Goal: Information Seeking & Learning: Learn about a topic

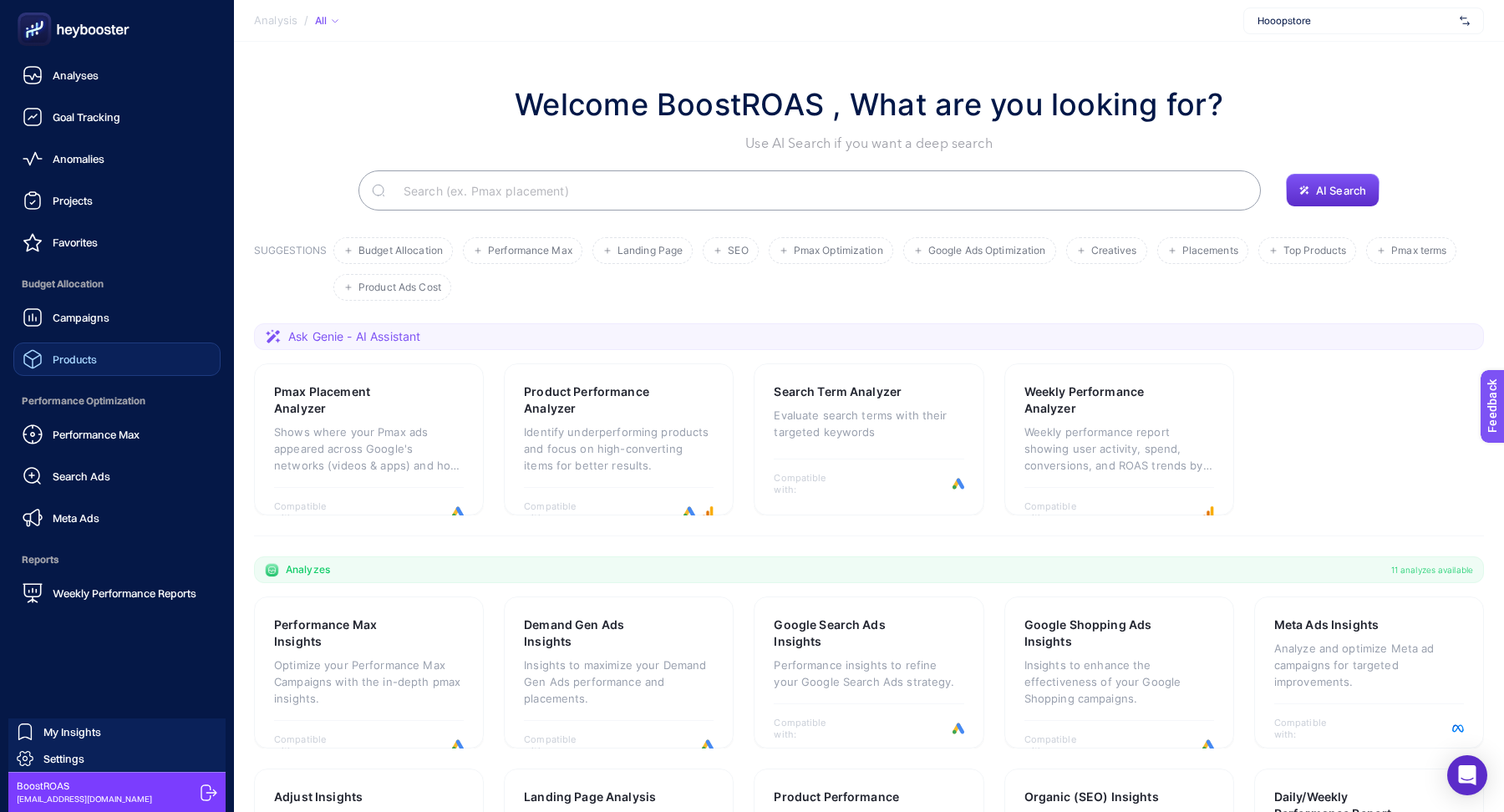
click at [96, 359] on span "Products" at bounding box center [75, 360] width 44 height 14
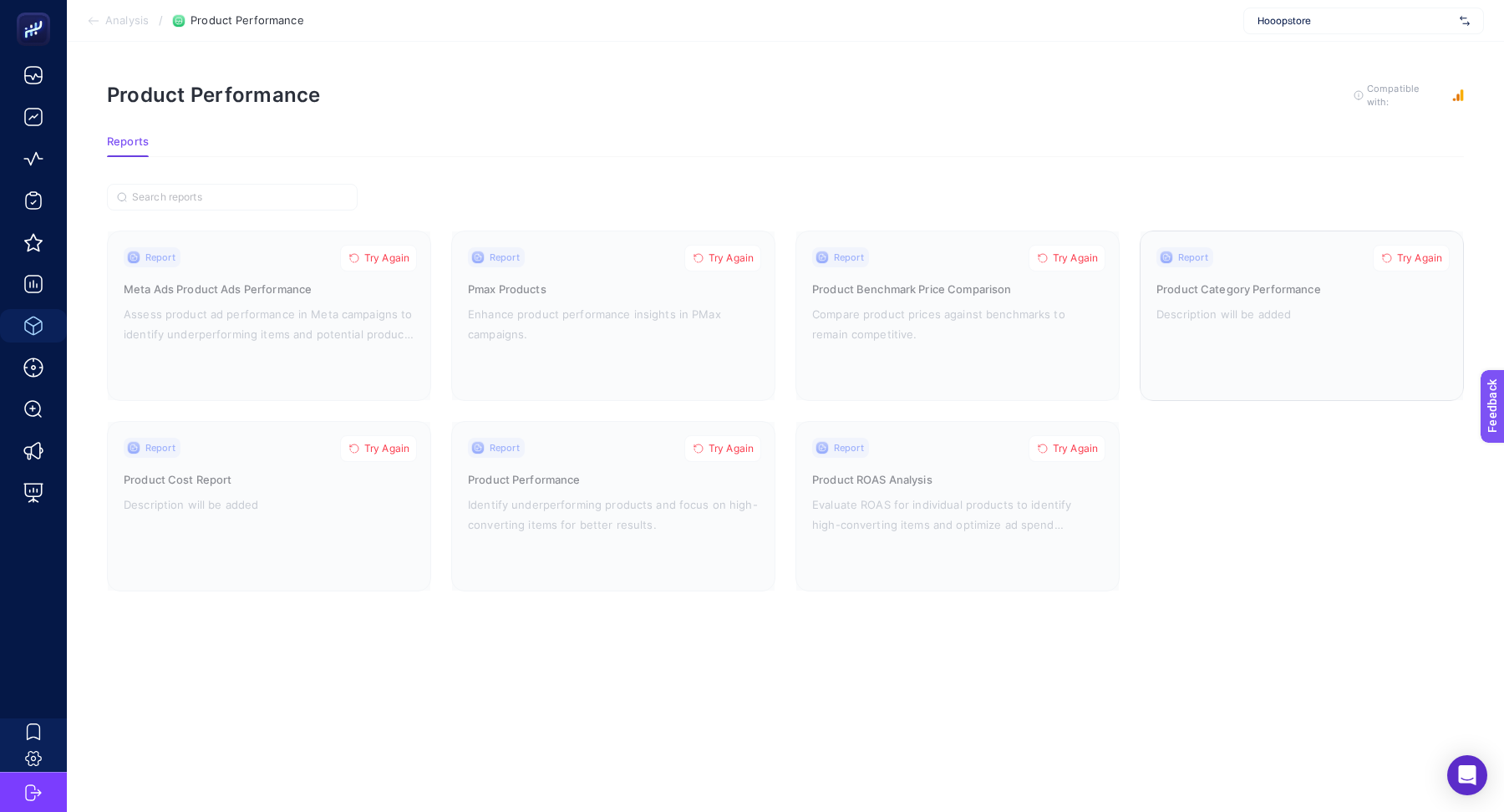
click at [1420, 256] on span "Try Again" at bounding box center [1419, 258] width 45 height 14
click at [1063, 446] on span "Try Again" at bounding box center [1075, 449] width 45 height 14
click at [1074, 251] on span "Try Again" at bounding box center [1075, 258] width 45 height 14
click at [739, 262] on button "Try Again" at bounding box center [723, 257] width 77 height 26
click at [732, 437] on button "Try Again" at bounding box center [723, 448] width 77 height 26
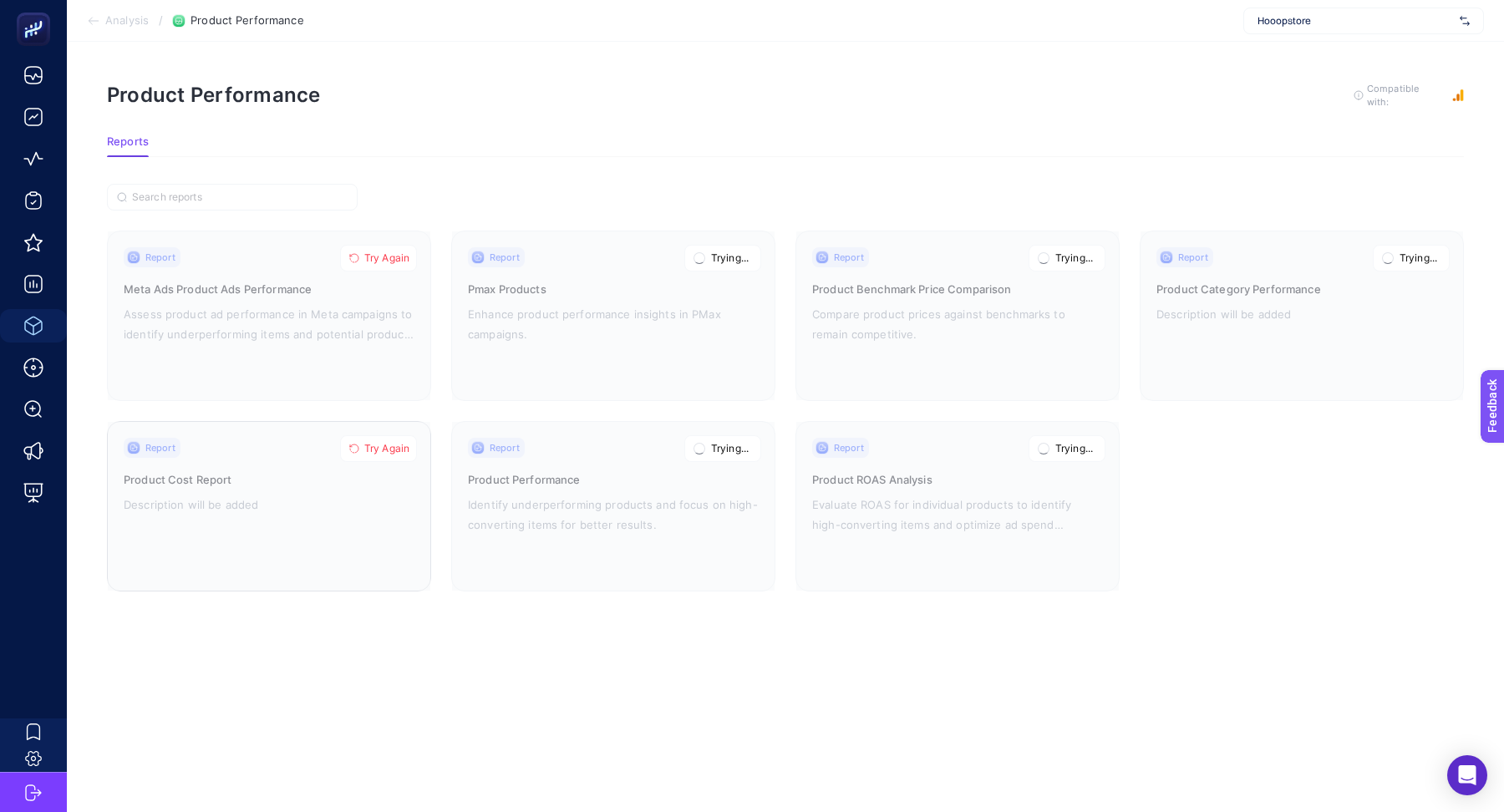
click at [394, 448] on span "Try Again" at bounding box center [387, 449] width 45 height 14
click at [402, 252] on span "Try Again" at bounding box center [387, 258] width 45 height 14
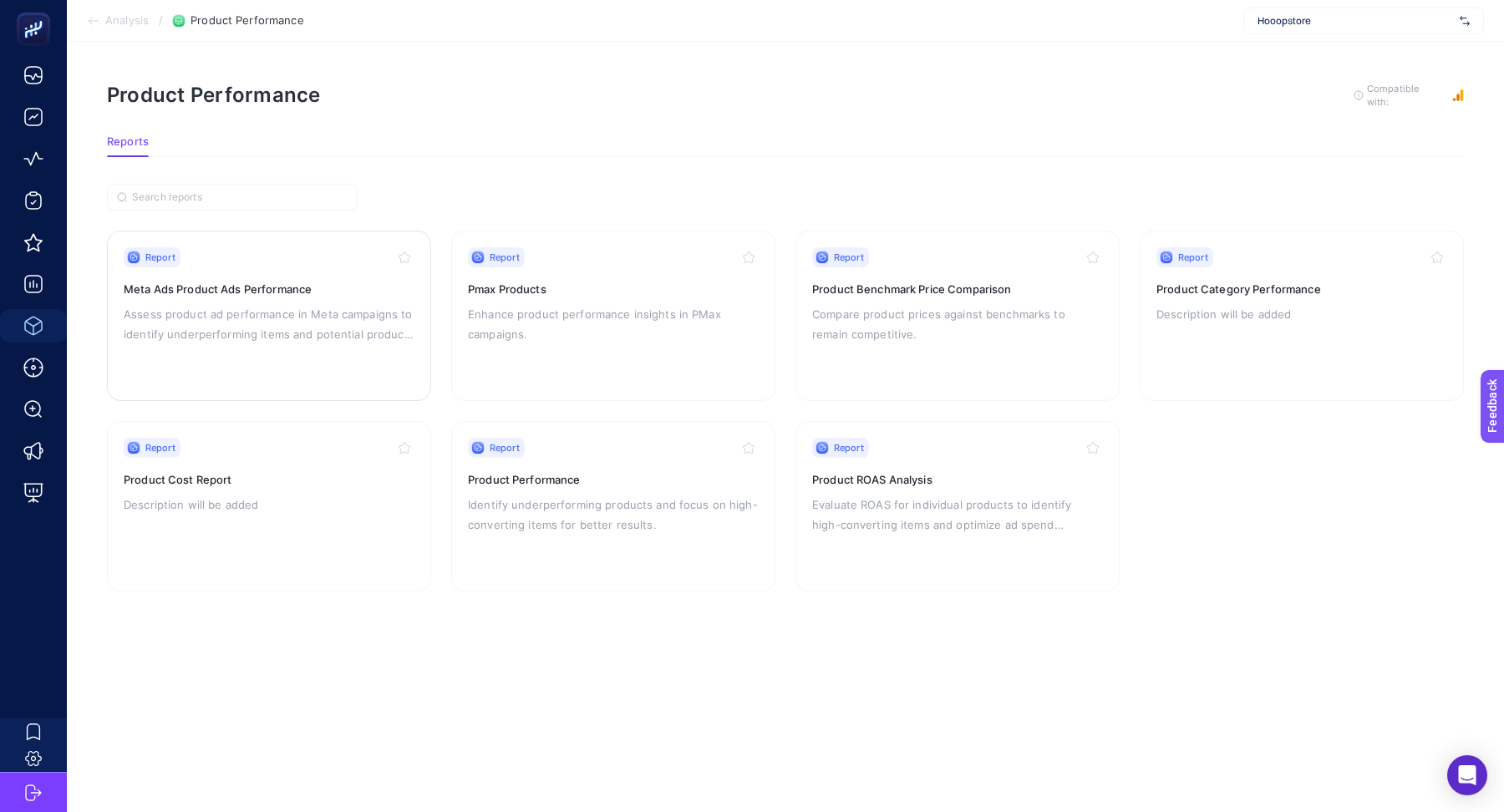
click at [385, 304] on p "Assess product ad performance in Meta campaigns to identify underperforming ite…" at bounding box center [268, 324] width 291 height 40
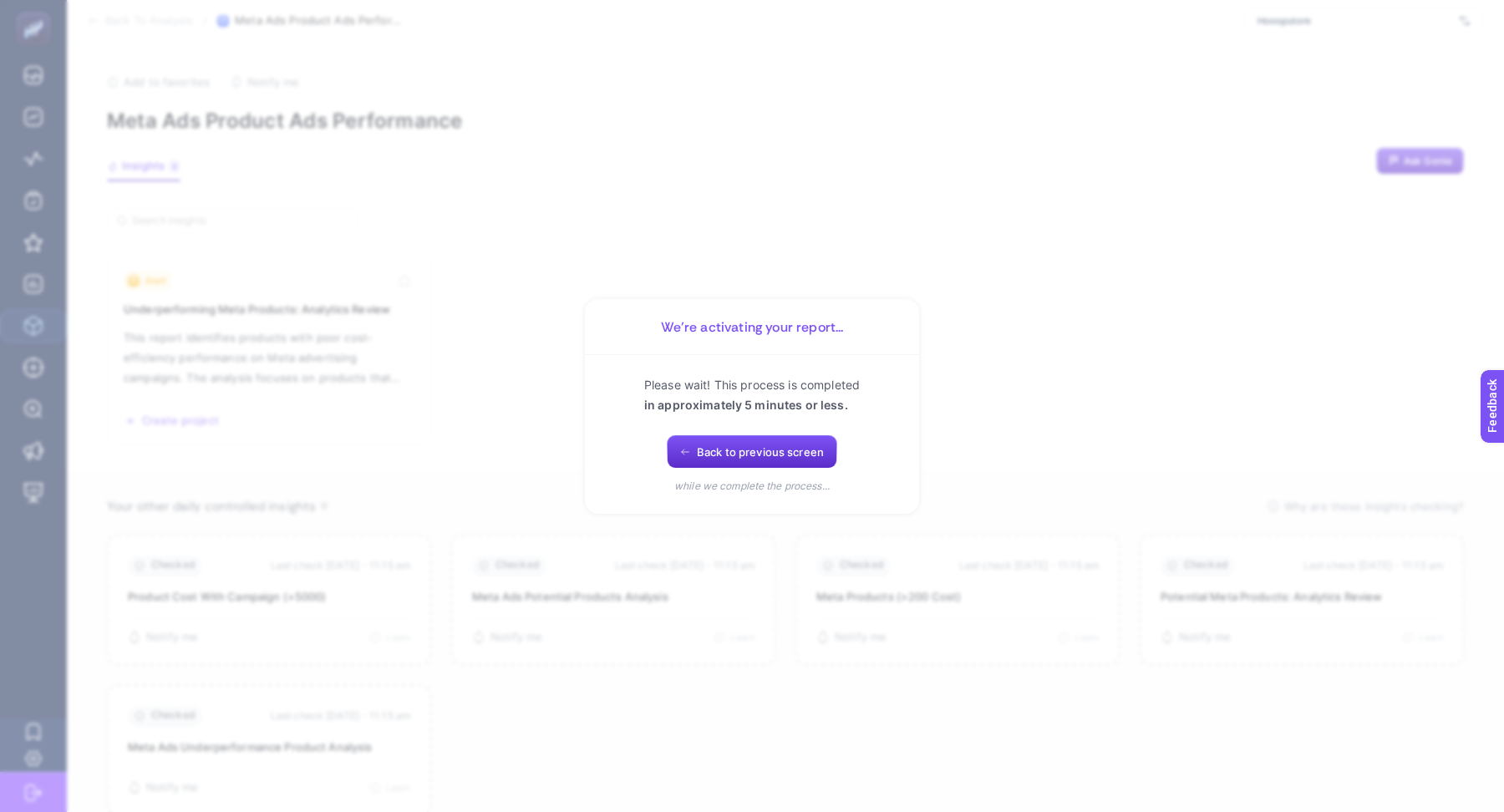
click at [814, 185] on section "We’re activating your report... Please wait! This process is completed in appro…" at bounding box center [752, 406] width 1504 height 812
click at [756, 460] on button "Back to previous screen" at bounding box center [752, 452] width 170 height 33
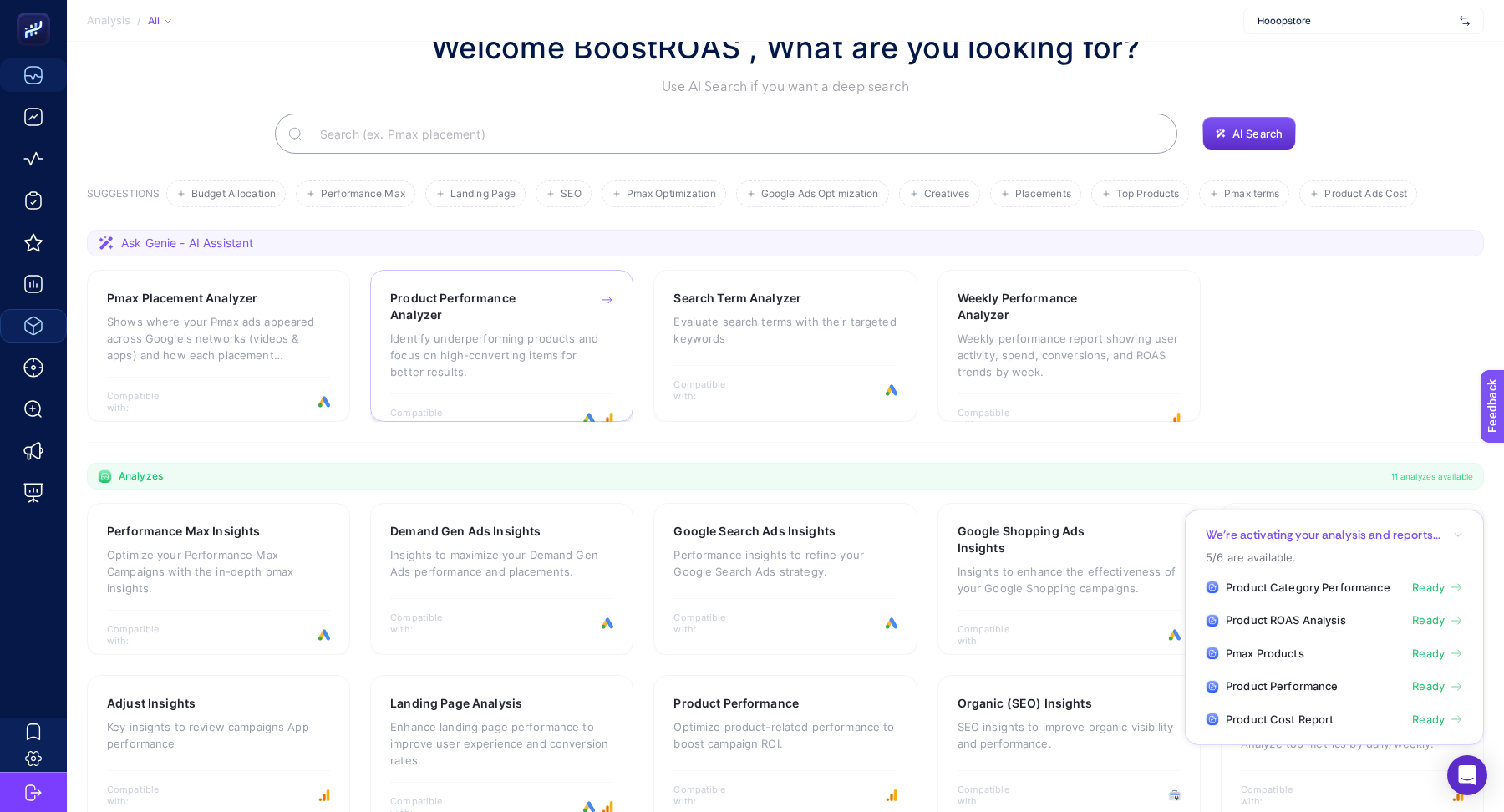
scroll to position [65, 0]
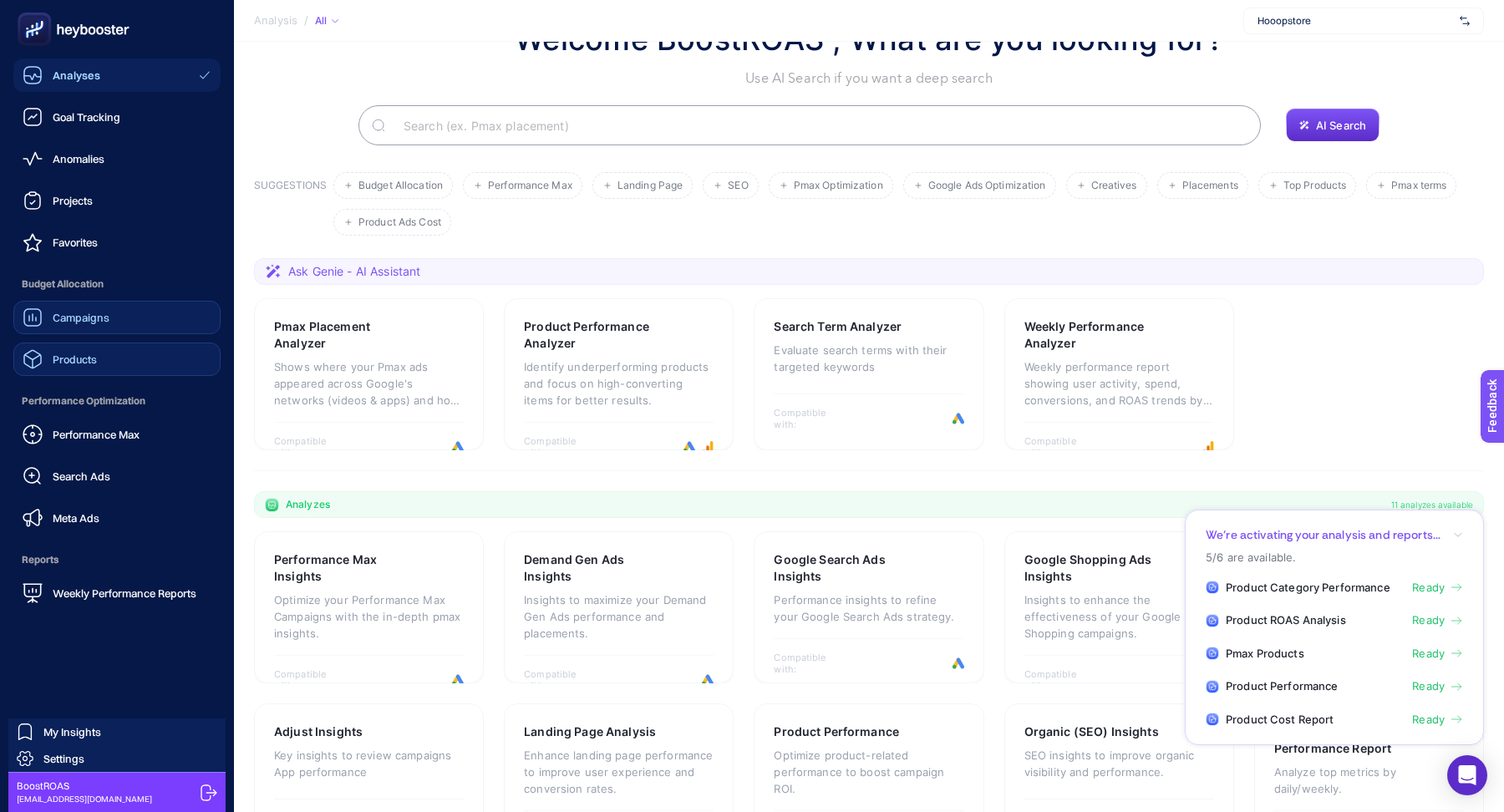
click at [104, 328] on link "Campaigns" at bounding box center [117, 317] width 207 height 33
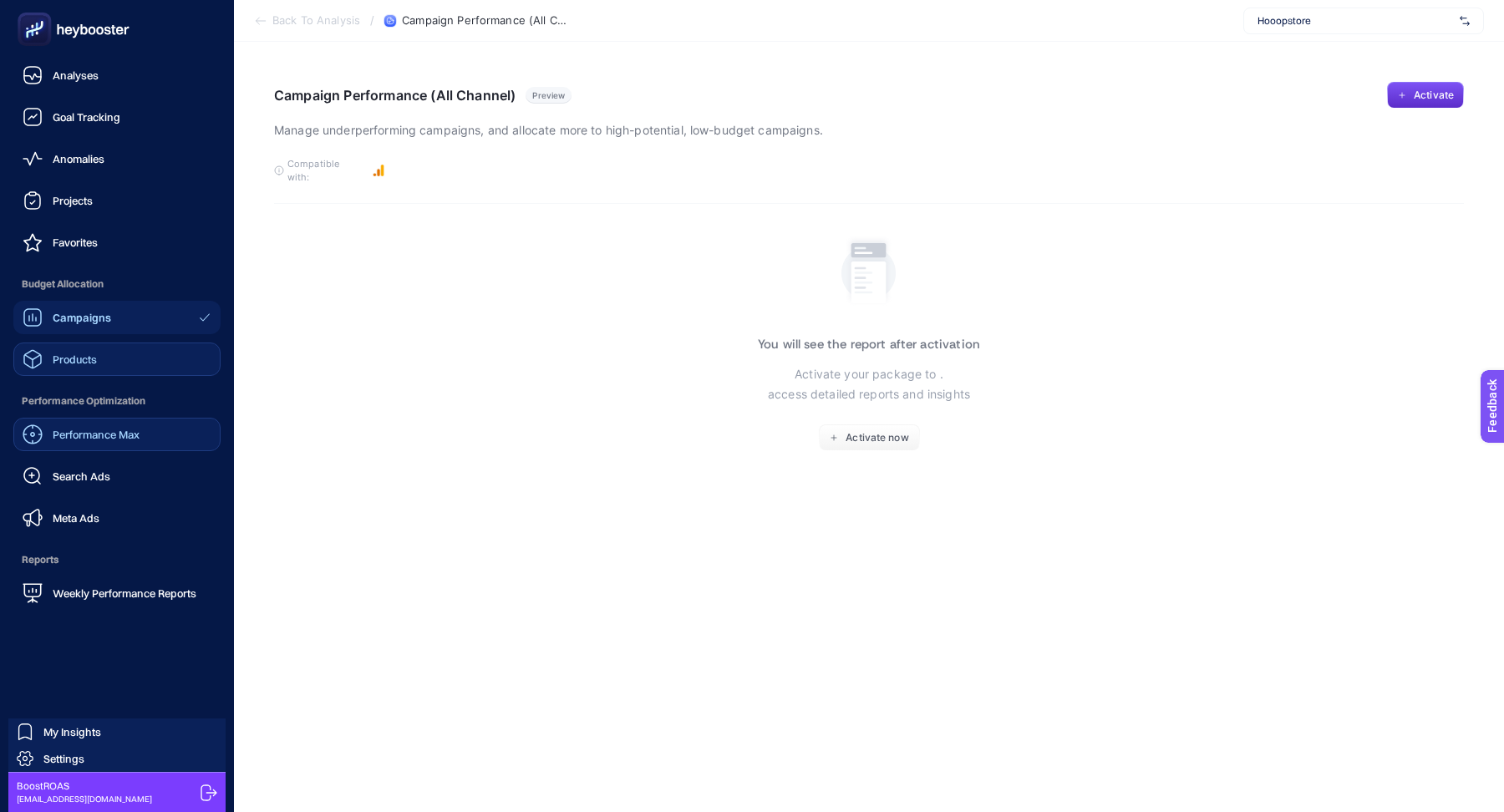
click at [97, 439] on span "Performance Max" at bounding box center [96, 435] width 87 height 14
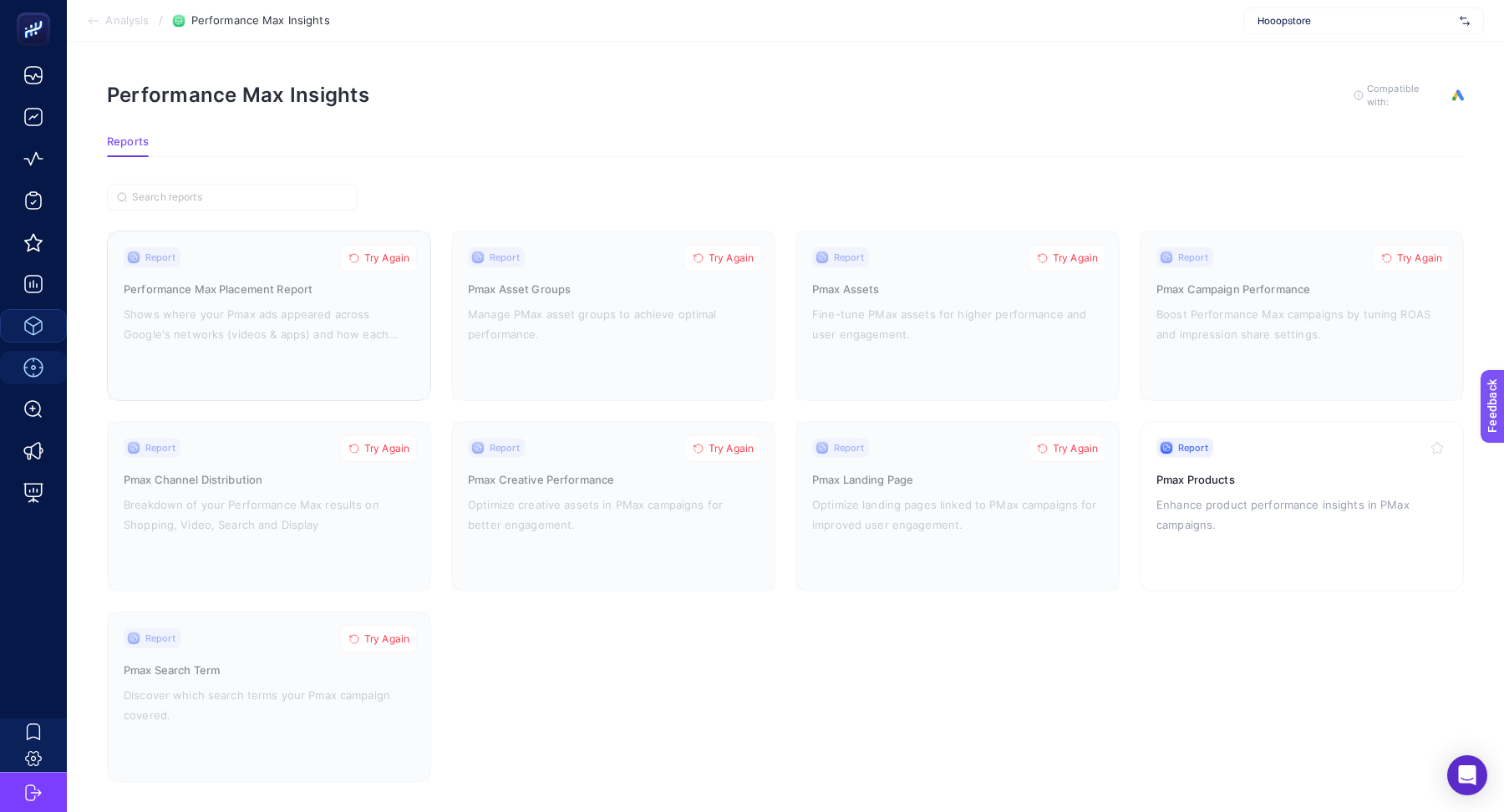
click at [400, 253] on span "Try Again" at bounding box center [387, 258] width 45 height 14
click at [743, 258] on span "Try Again" at bounding box center [730, 258] width 45 height 14
click at [1062, 254] on span "Try Again" at bounding box center [1075, 258] width 45 height 14
click at [1419, 257] on span "Try Again" at bounding box center [1419, 258] width 45 height 14
click at [1086, 442] on span "Try Again" at bounding box center [1075, 449] width 45 height 14
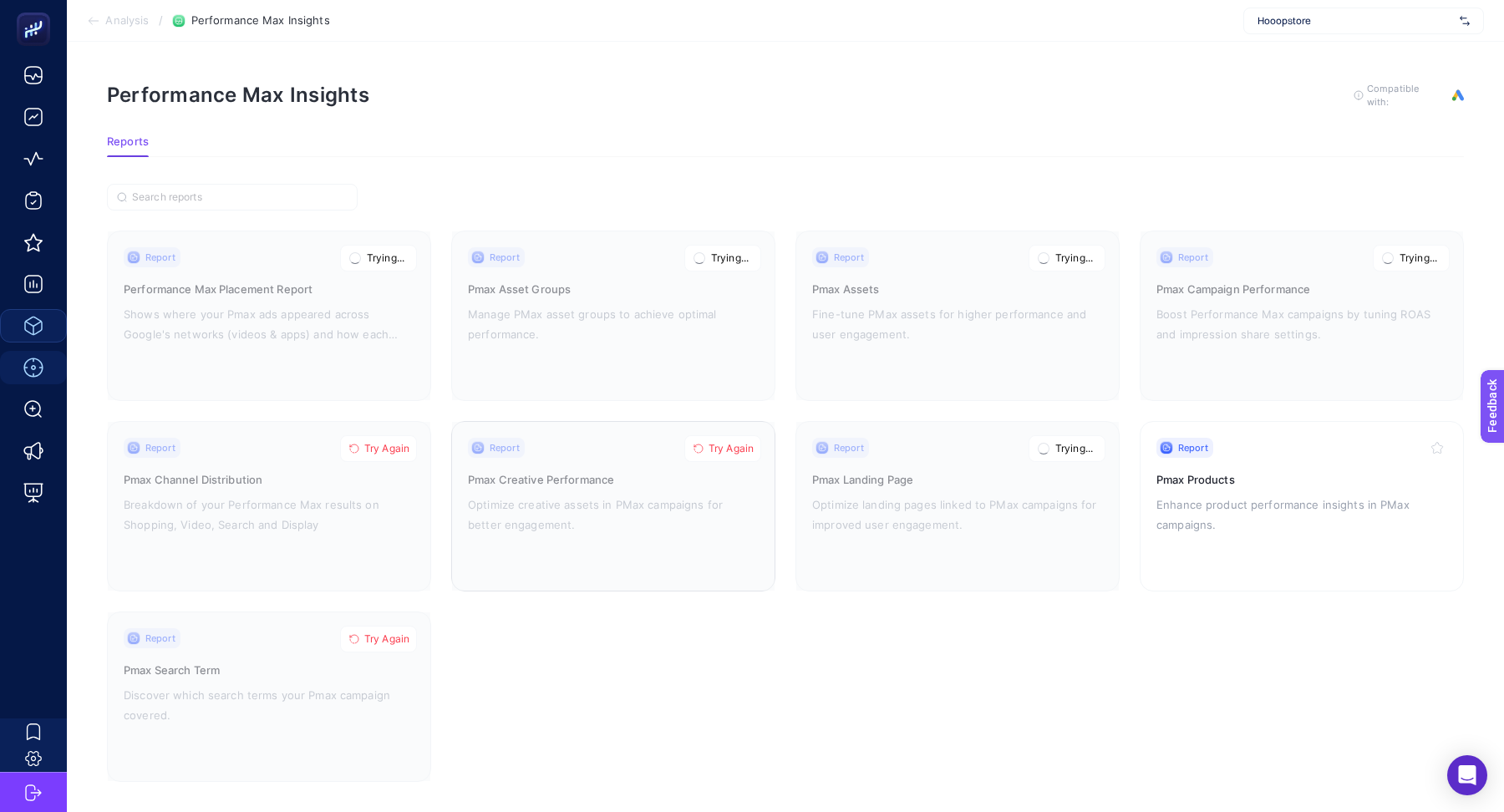
click at [736, 451] on span "Try Again" at bounding box center [730, 449] width 45 height 14
click at [406, 444] on span "Try Again" at bounding box center [387, 449] width 45 height 14
click at [398, 637] on span "Try Again" at bounding box center [387, 639] width 45 height 14
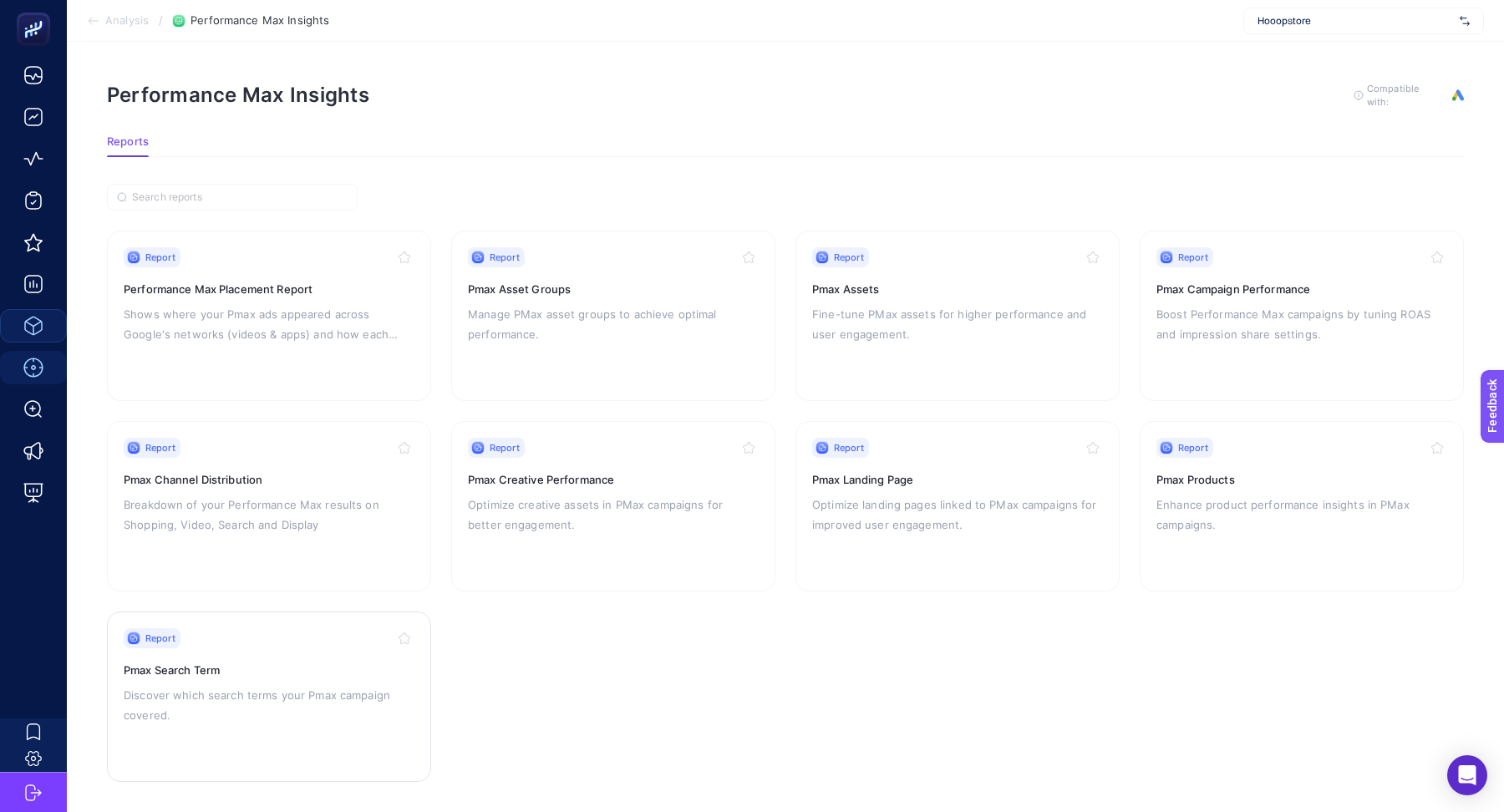
click at [1312, 20] on span "Hooopstore" at bounding box center [1355, 21] width 195 height 14
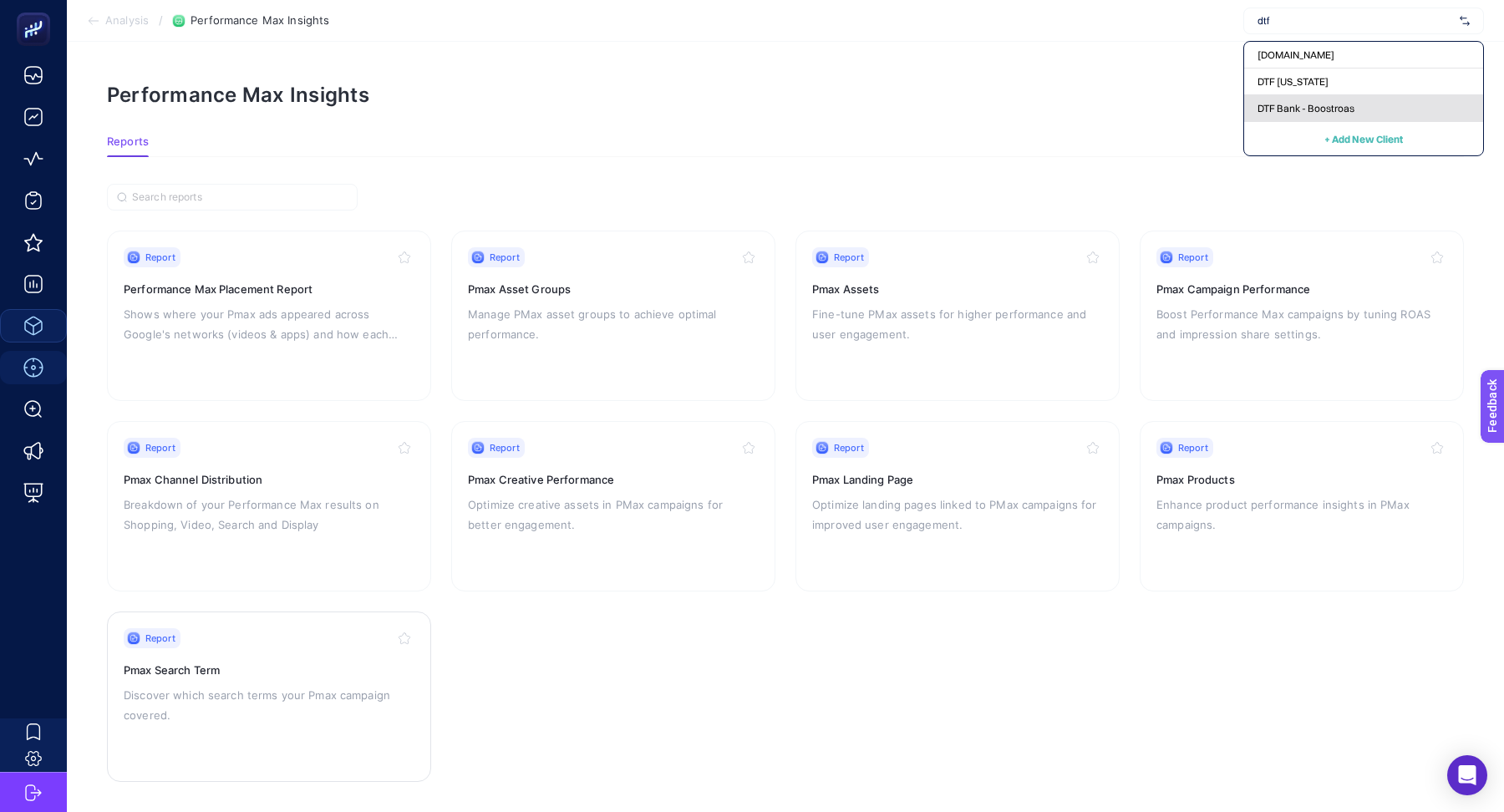
type input "dtf"
click at [1303, 112] on span "DTF Bank - Boostroas" at bounding box center [1306, 109] width 97 height 14
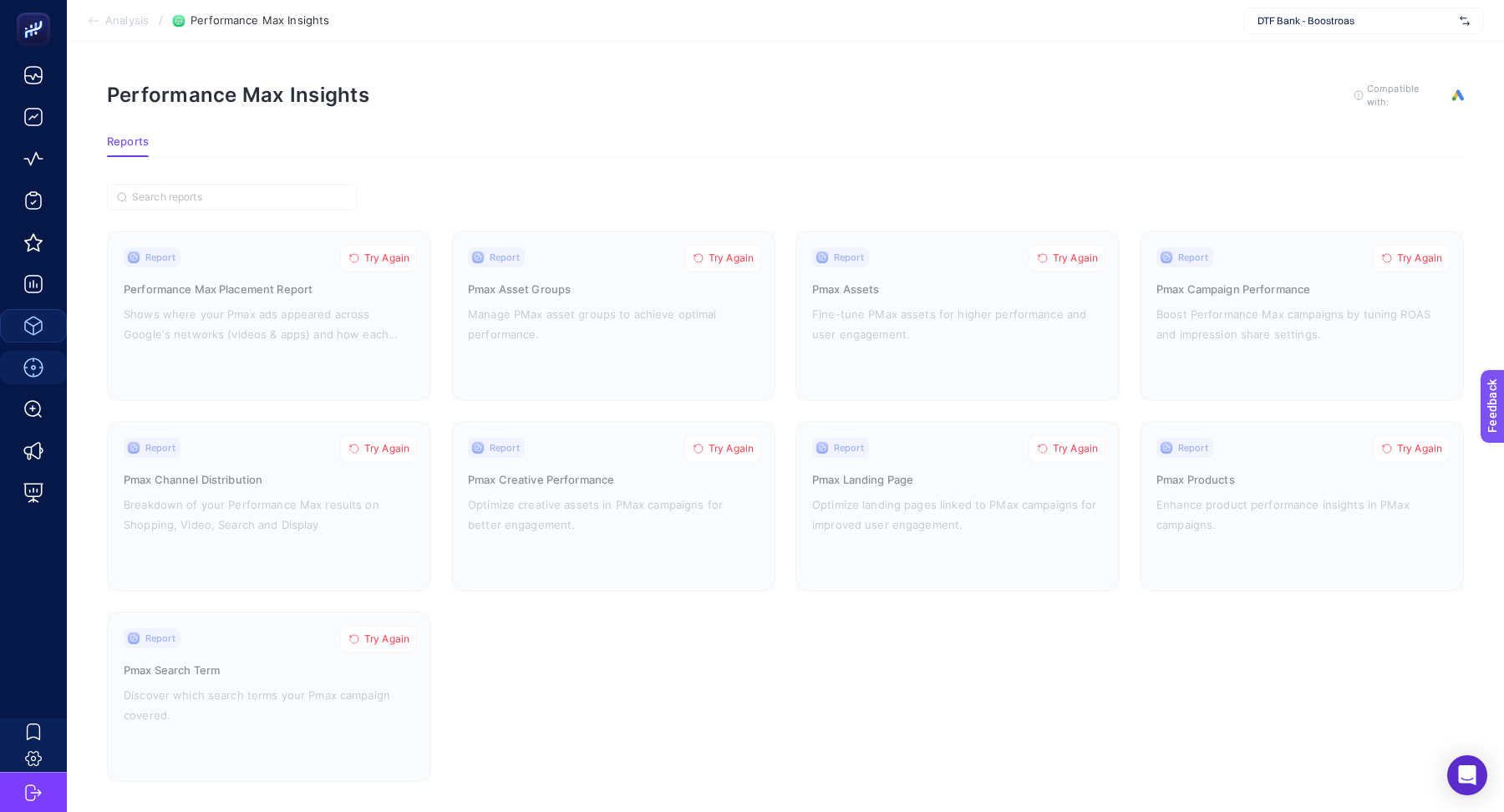
click at [1380, 23] on span "DTF Bank - Boostroas" at bounding box center [1355, 21] width 195 height 14
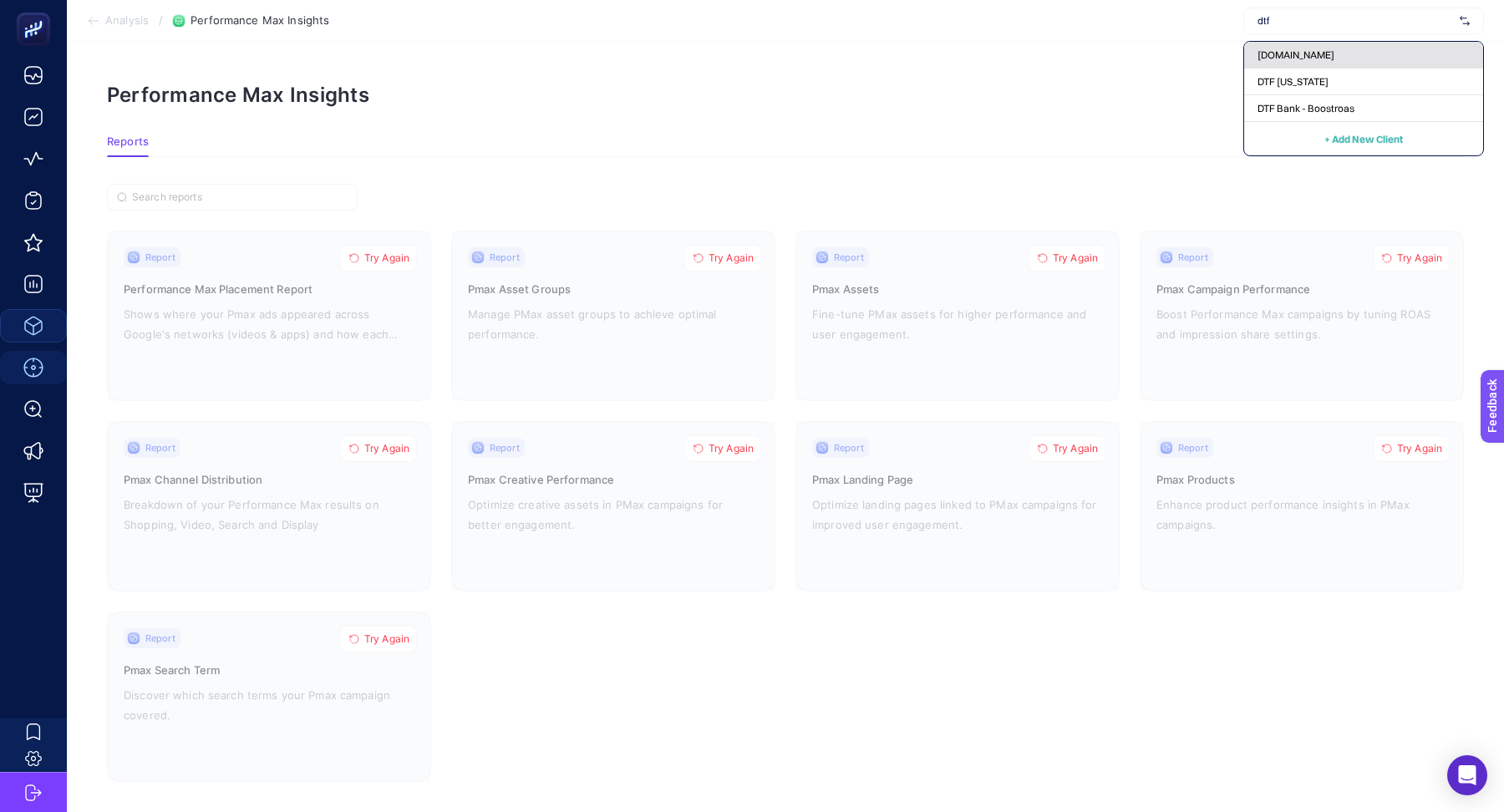
type input "dtf"
click at [1283, 52] on span "[DOMAIN_NAME]" at bounding box center [1296, 55] width 77 height 14
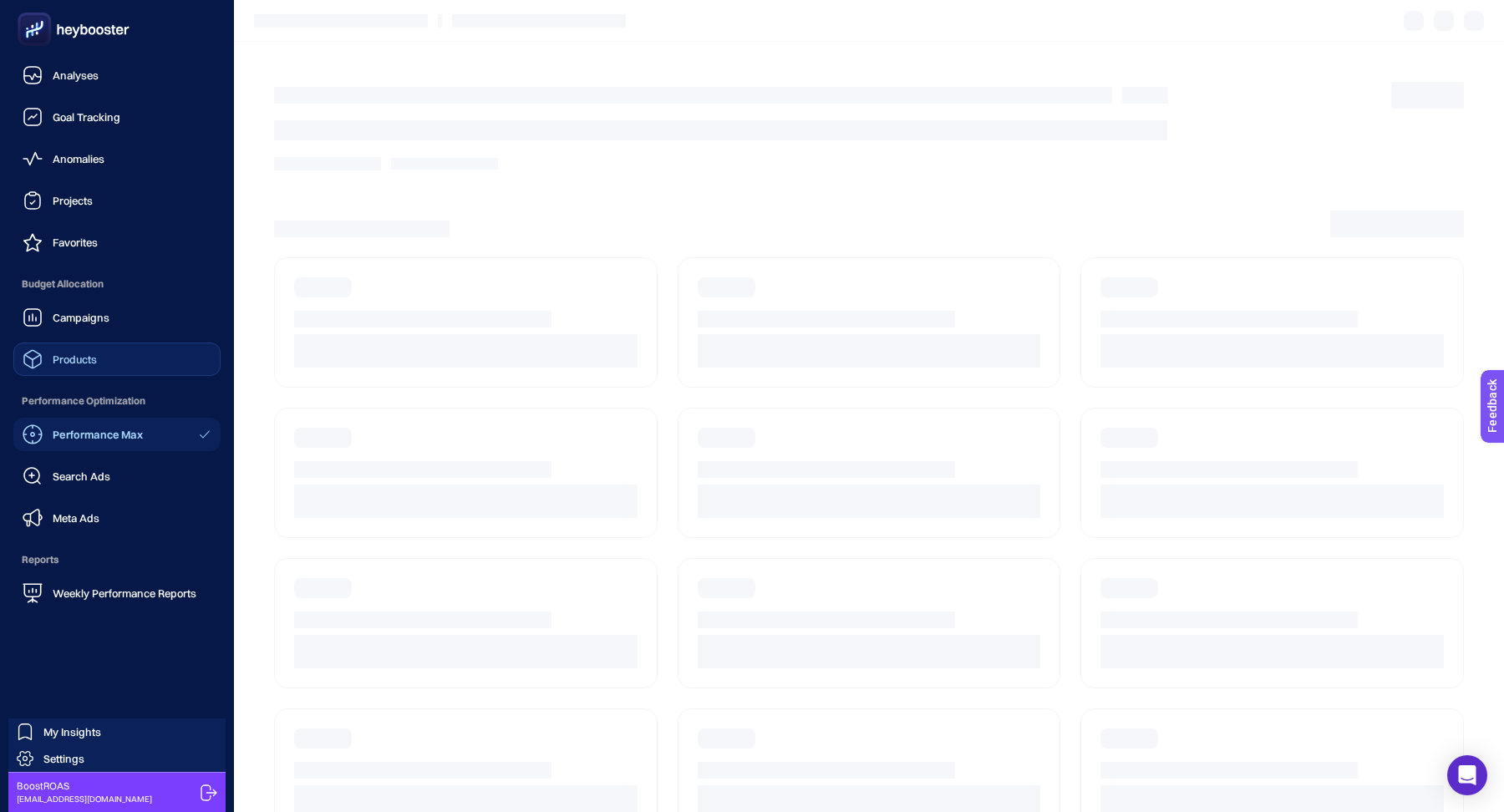
click at [99, 354] on link "Products" at bounding box center [117, 359] width 207 height 33
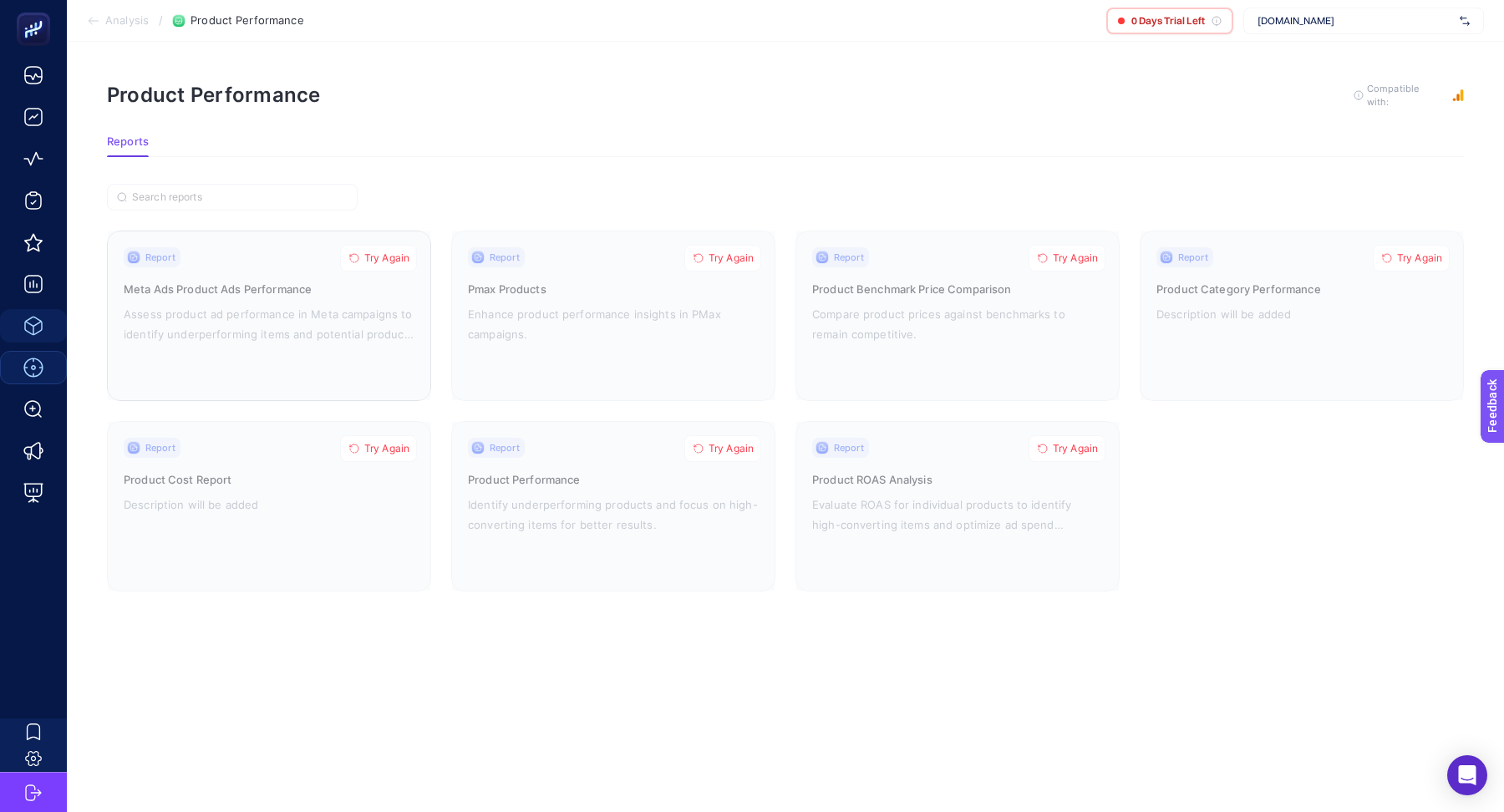
click at [376, 245] on button "Try Again" at bounding box center [378, 257] width 77 height 26
click at [391, 436] on button "Try Again" at bounding box center [378, 448] width 77 height 26
click at [740, 442] on span "Try Again" at bounding box center [730, 449] width 45 height 14
click at [733, 253] on span "Try Again" at bounding box center [730, 258] width 45 height 14
click at [1061, 258] on span "Try Again" at bounding box center [1075, 258] width 45 height 14
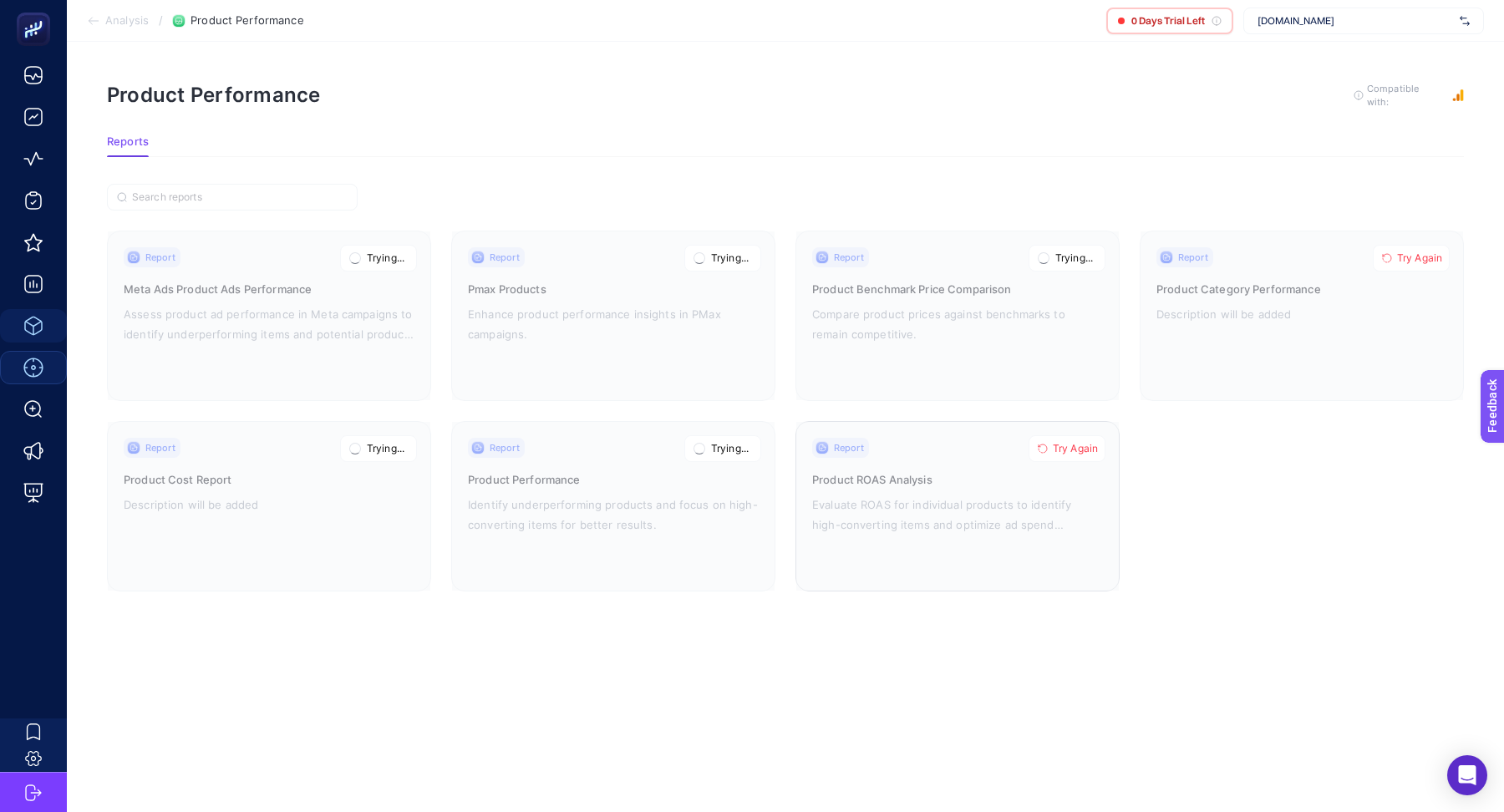
click at [1079, 446] on span "Try Again" at bounding box center [1075, 449] width 45 height 14
click at [1423, 256] on span "Try Again" at bounding box center [1419, 258] width 45 height 14
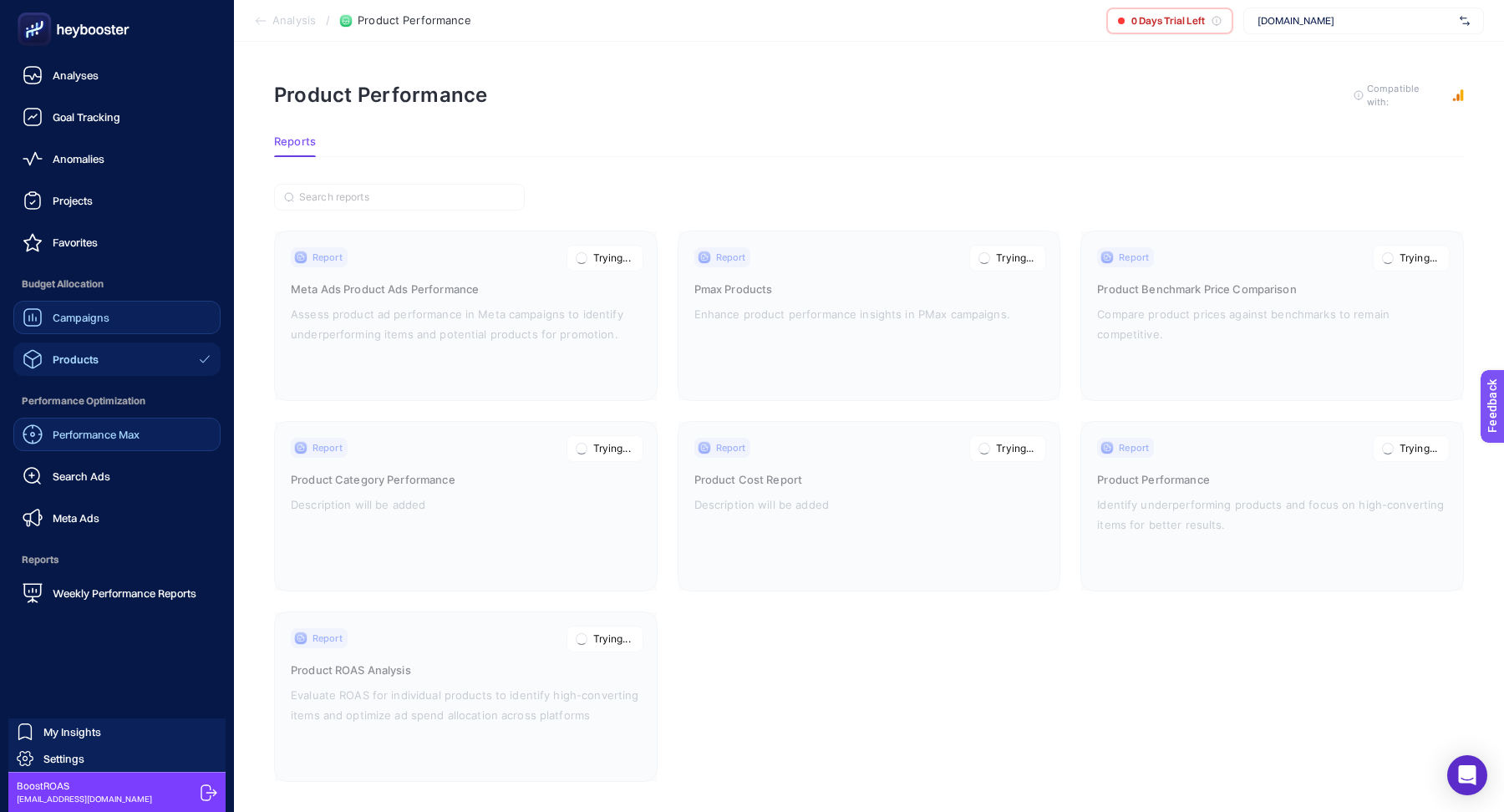
click at [118, 321] on link "Campaigns" at bounding box center [117, 317] width 207 height 33
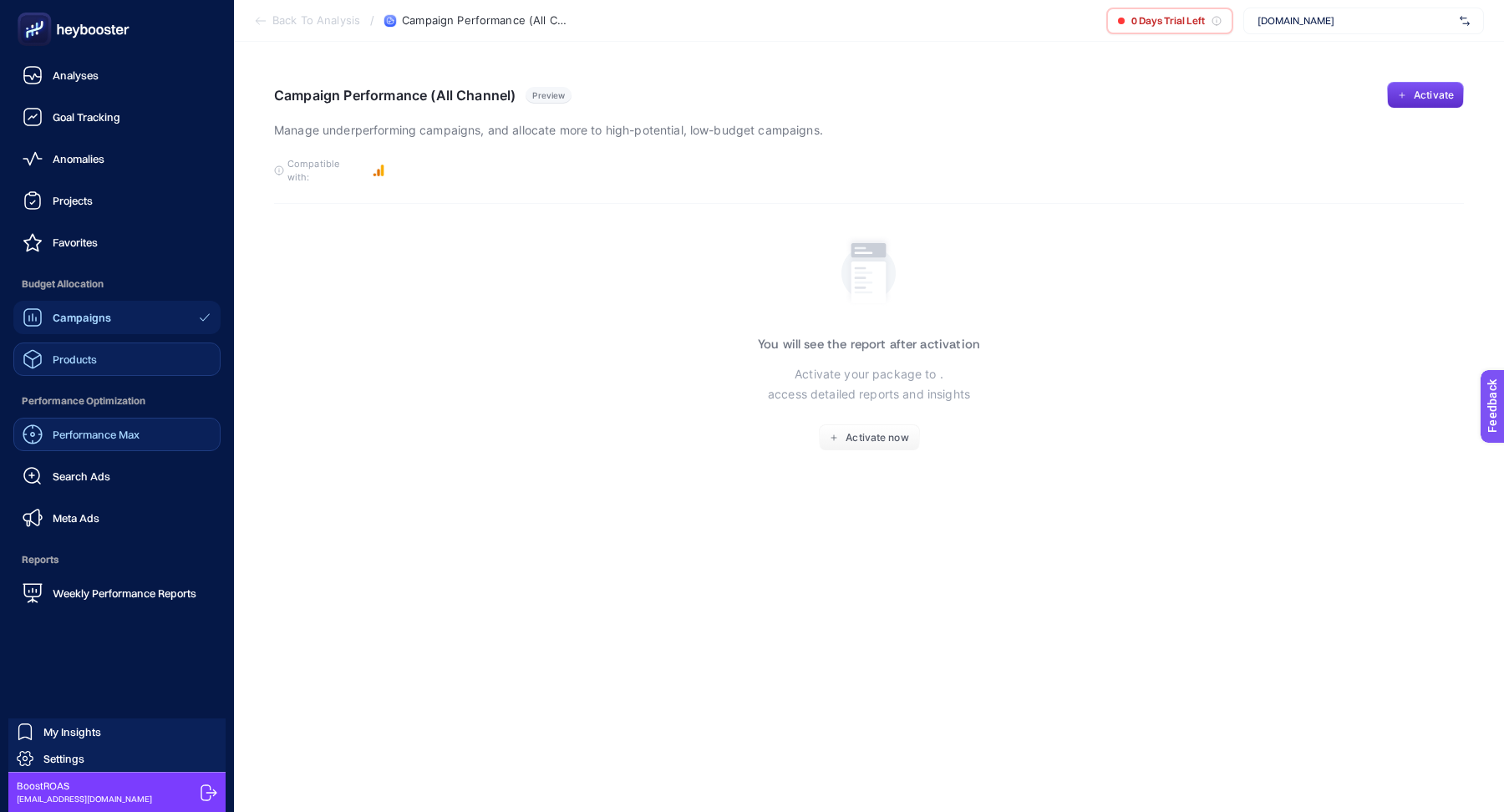
click at [106, 347] on link "Products" at bounding box center [117, 359] width 207 height 33
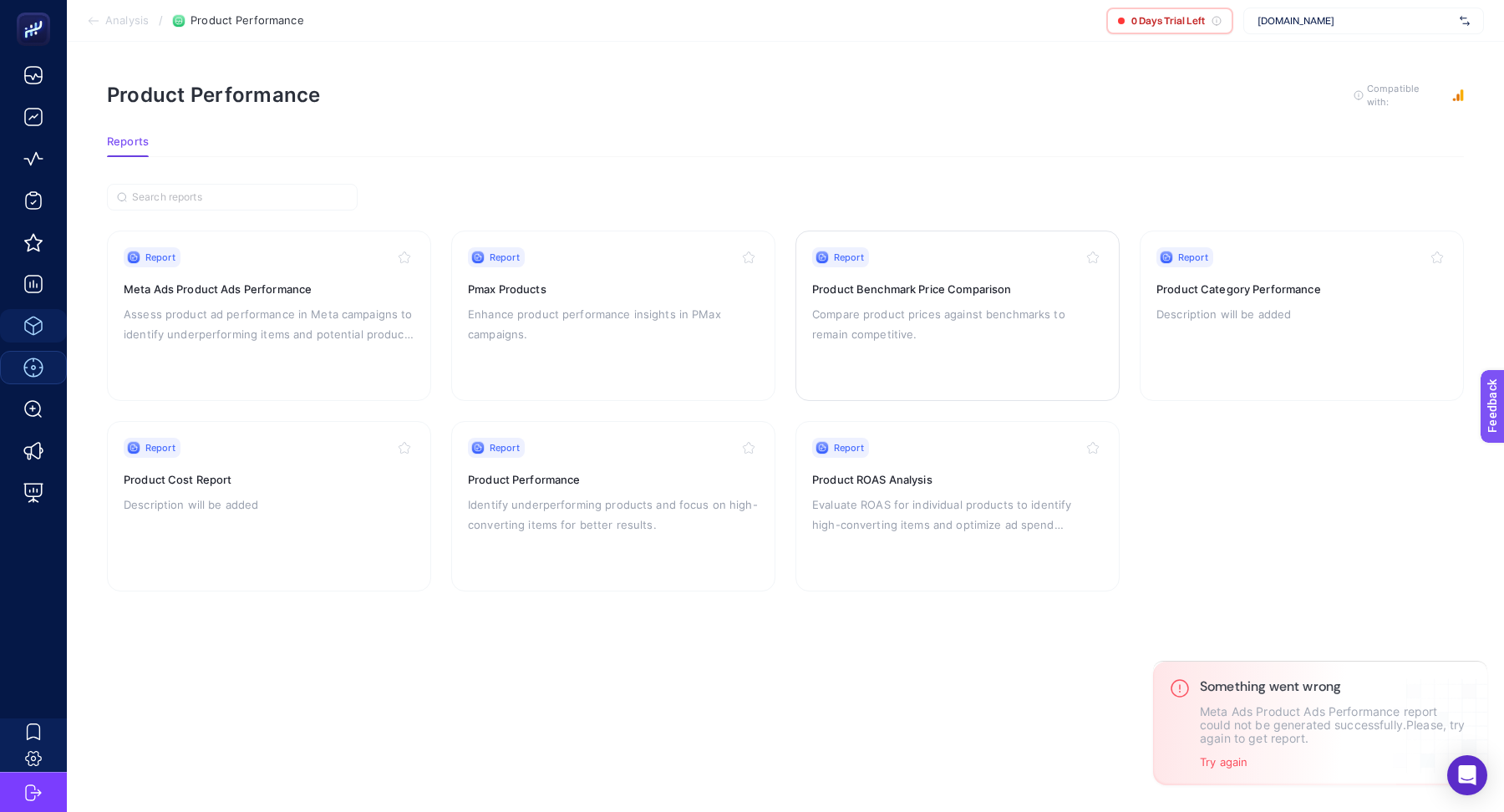
click at [981, 274] on div "Report Product Benchmark Price Comparison Compare product prices against benchm…" at bounding box center [957, 315] width 291 height 137
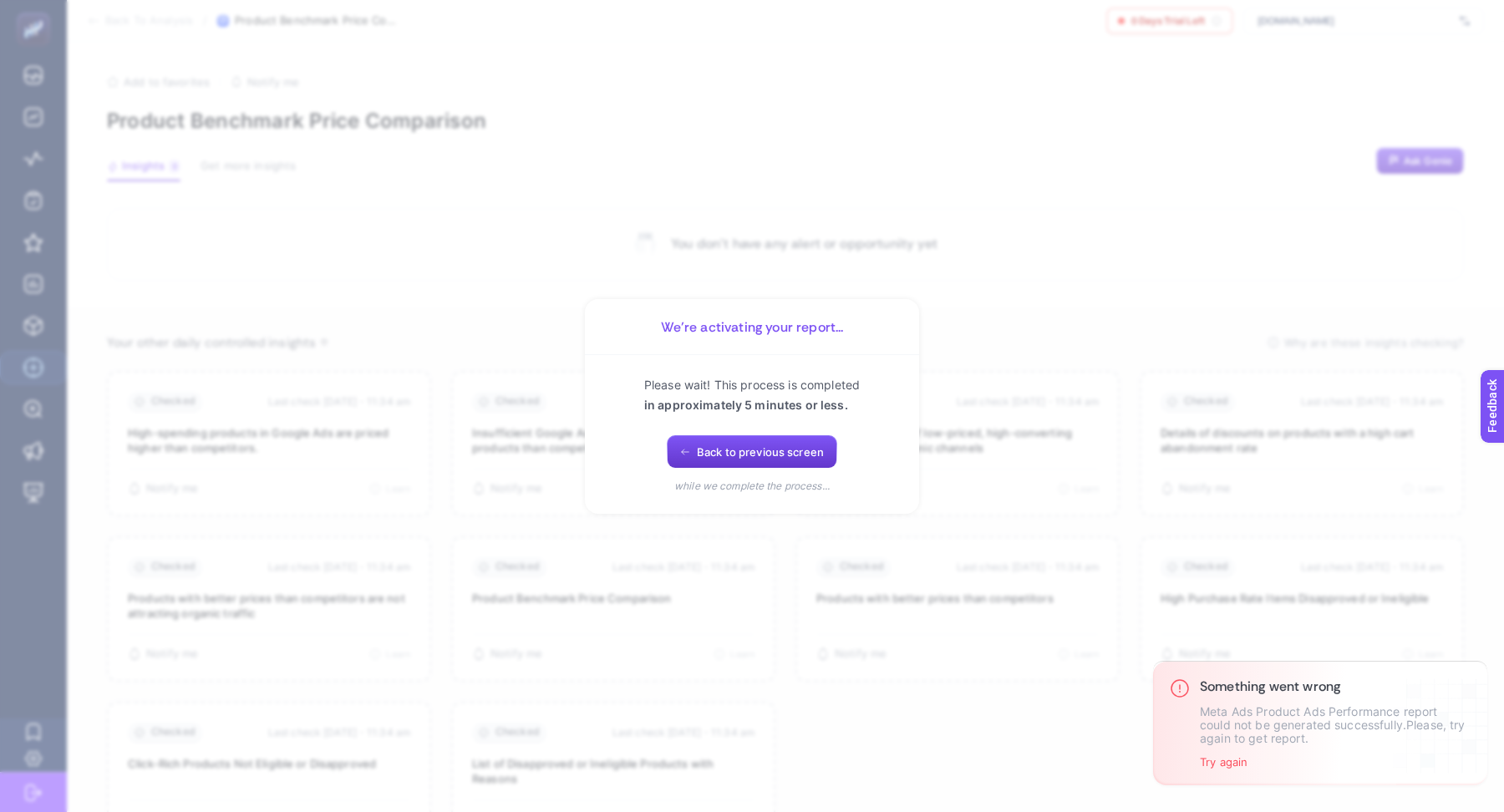
click at [770, 457] on span "Back to previous screen" at bounding box center [760, 452] width 127 height 14
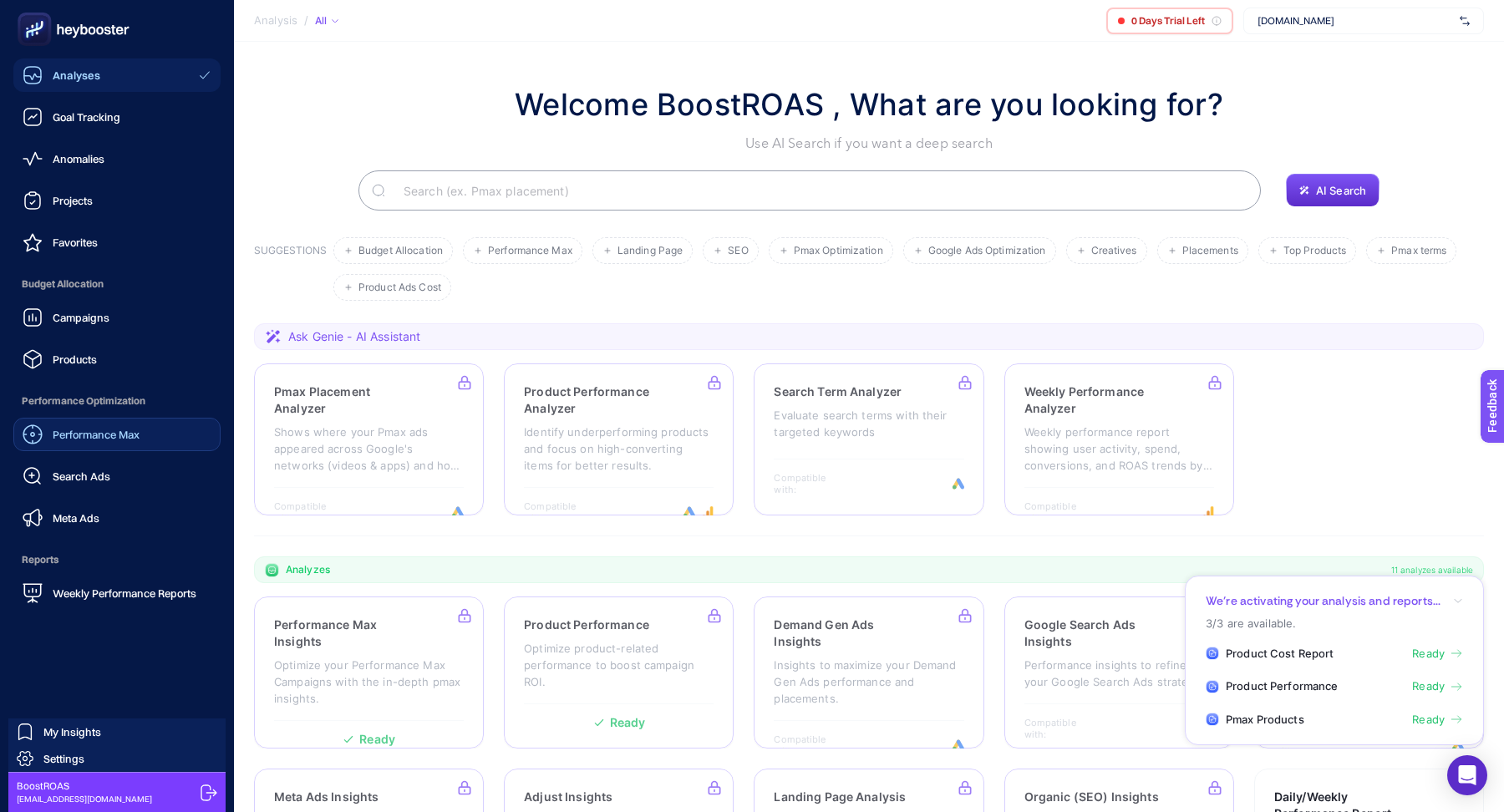
click at [92, 359] on span "Products" at bounding box center [75, 360] width 44 height 14
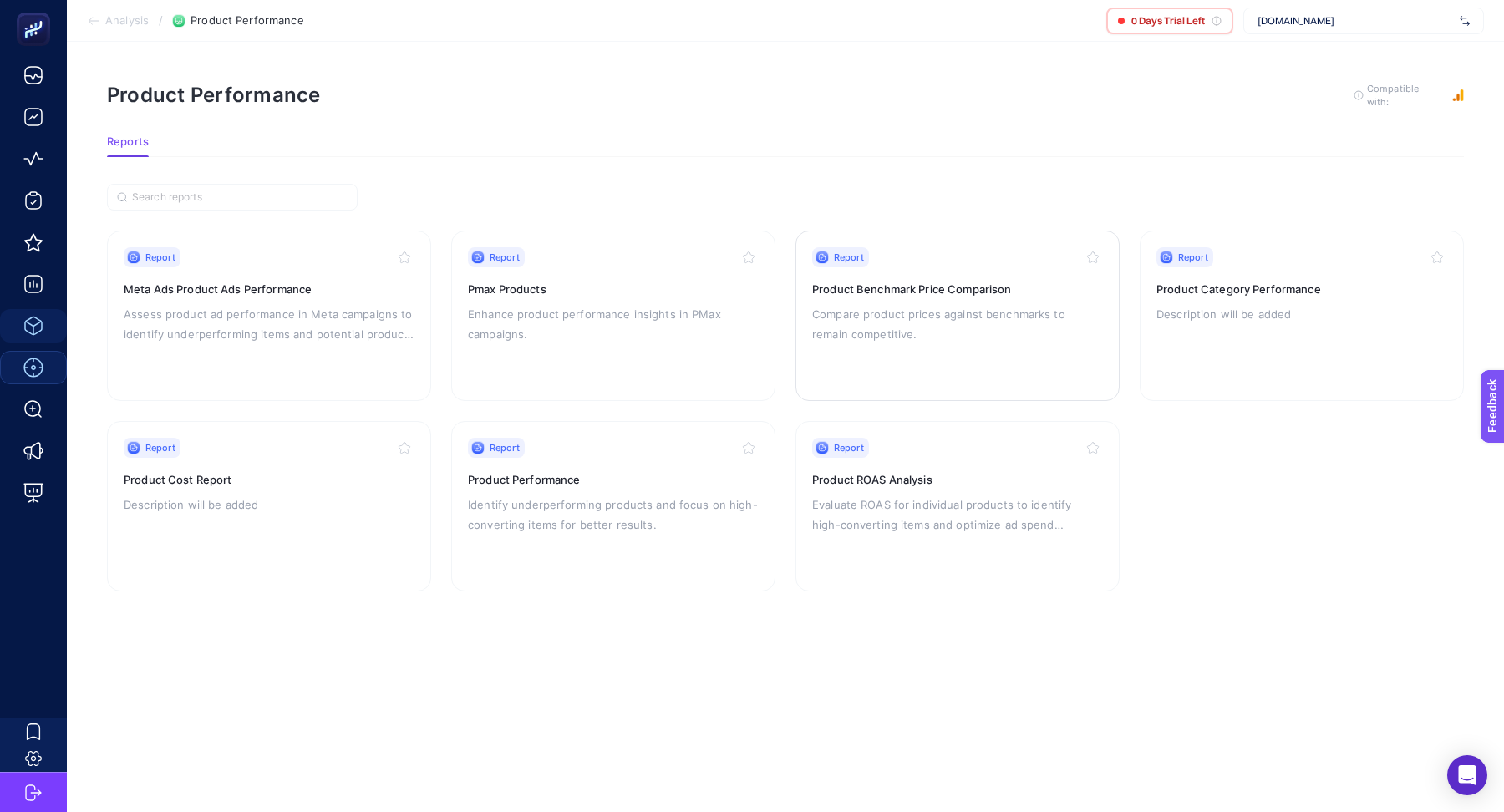
click at [988, 304] on p "Compare product prices against benchmarks to remain competitive." at bounding box center [957, 324] width 291 height 40
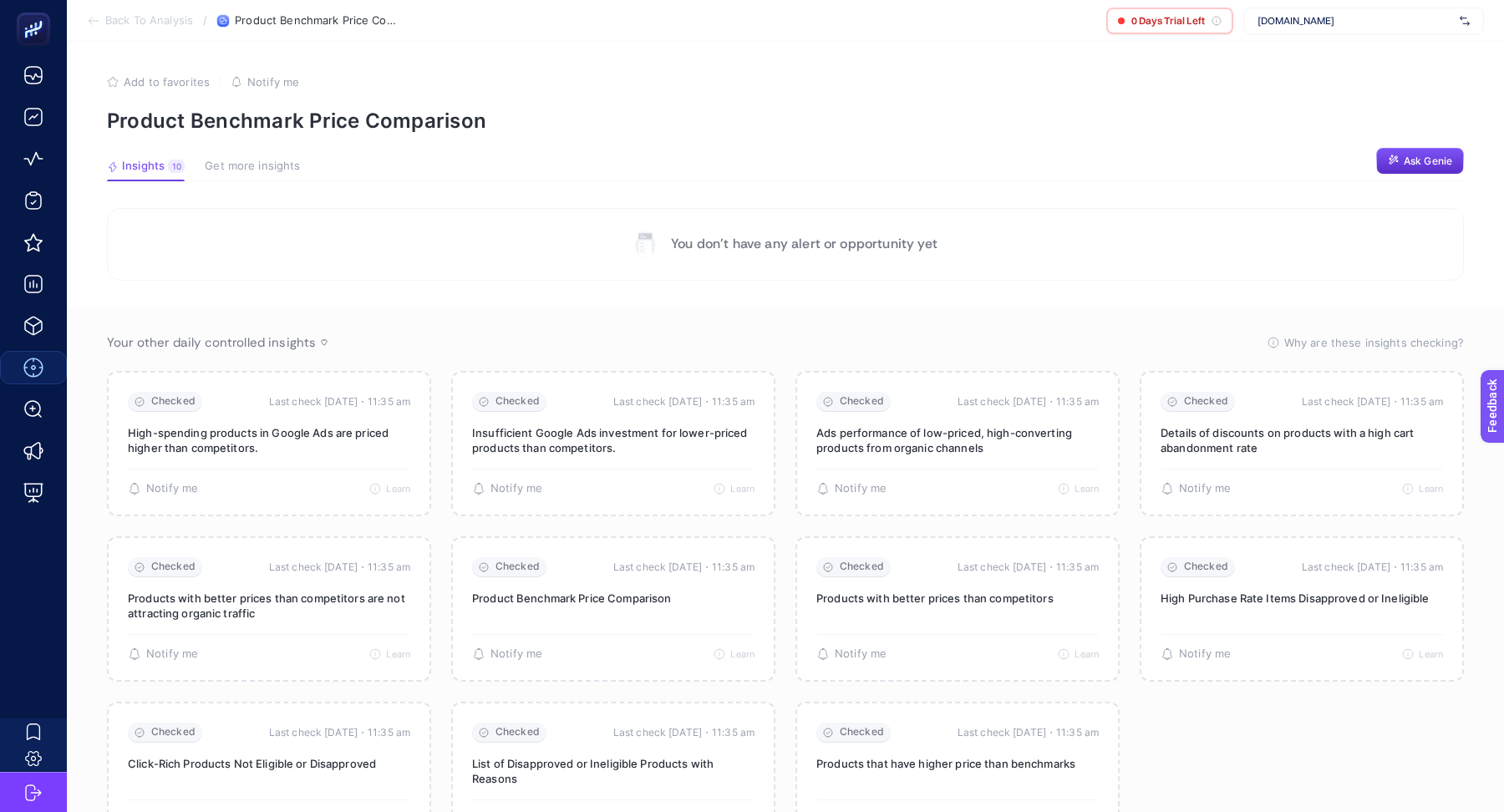
click at [238, 167] on span "Get more insights" at bounding box center [252, 166] width 95 height 14
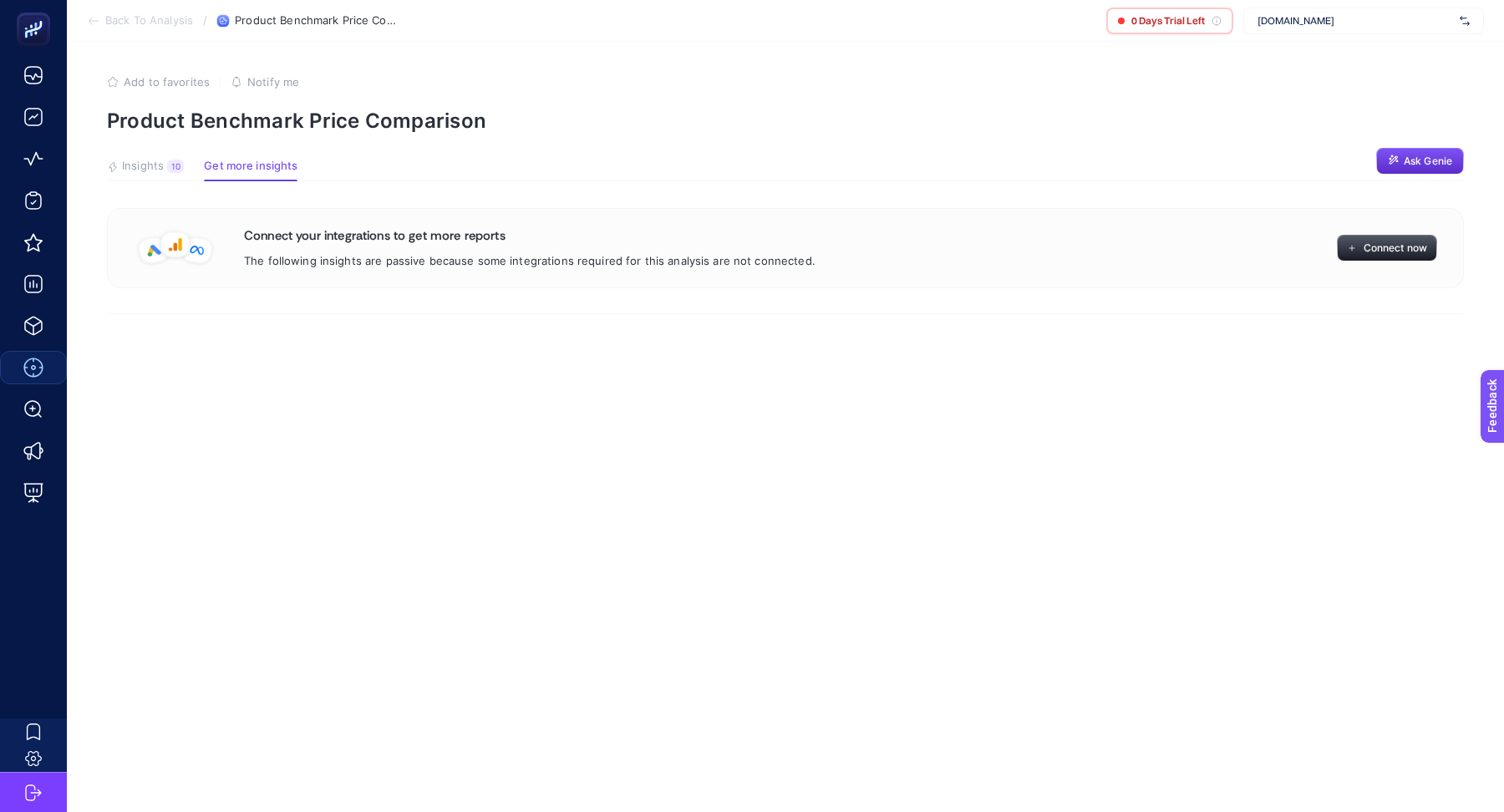
click at [1396, 26] on span "[DOMAIN_NAME]" at bounding box center [1355, 21] width 195 height 14
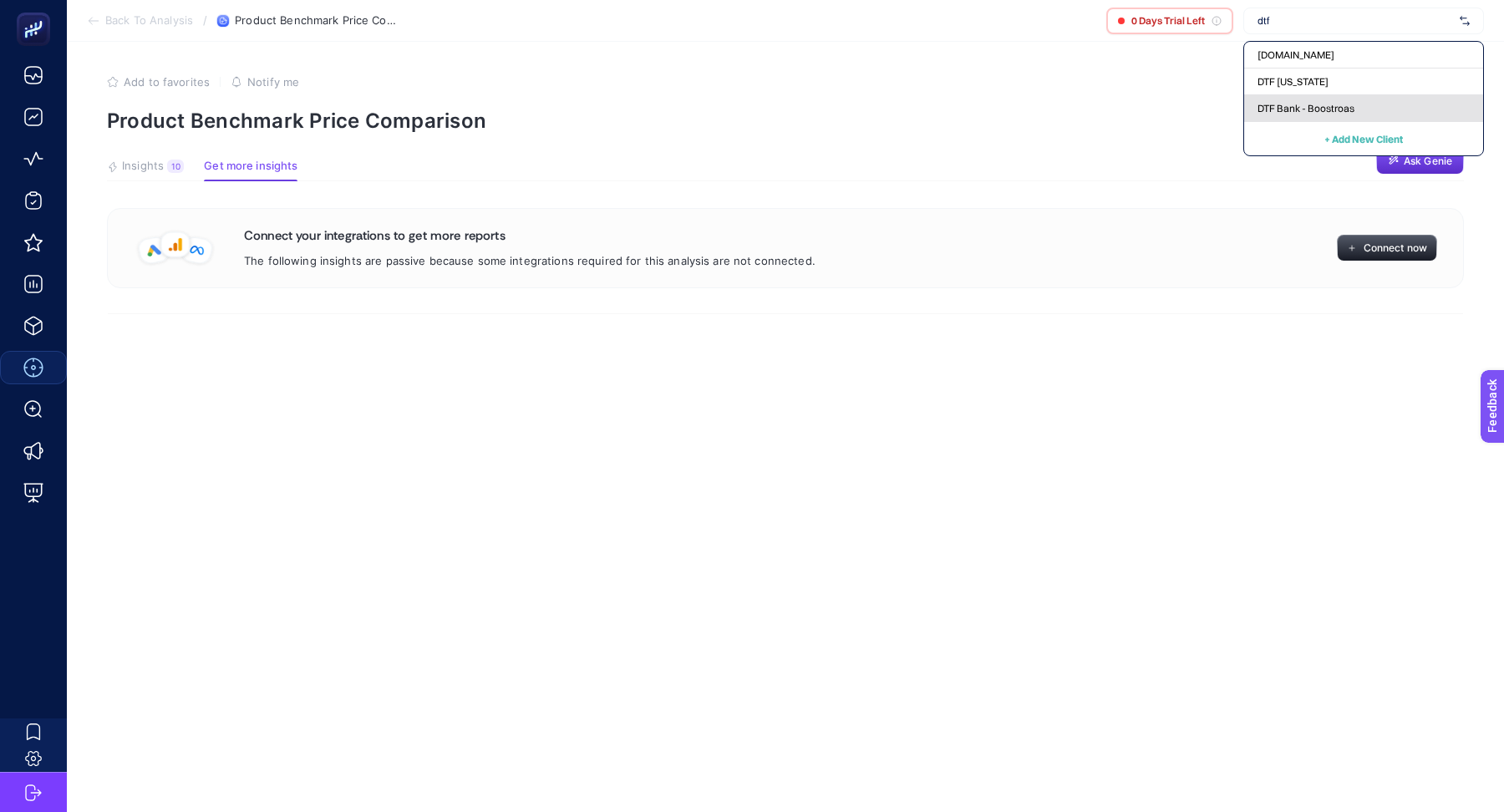
type input "dtf"
click at [1342, 106] on span "DTF Bank - Boostroas" at bounding box center [1306, 109] width 97 height 14
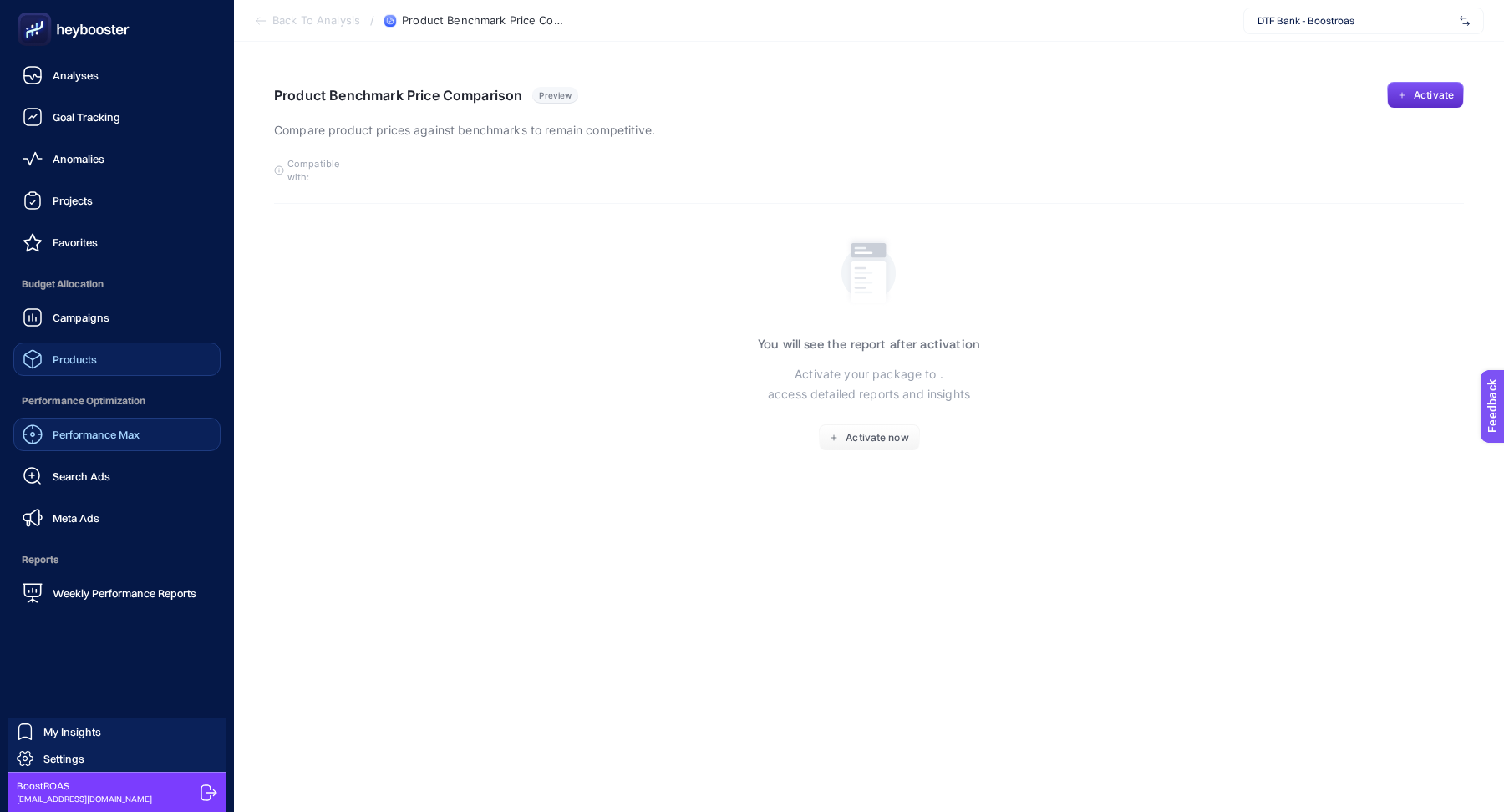
click at [119, 353] on link "Products" at bounding box center [117, 359] width 207 height 33
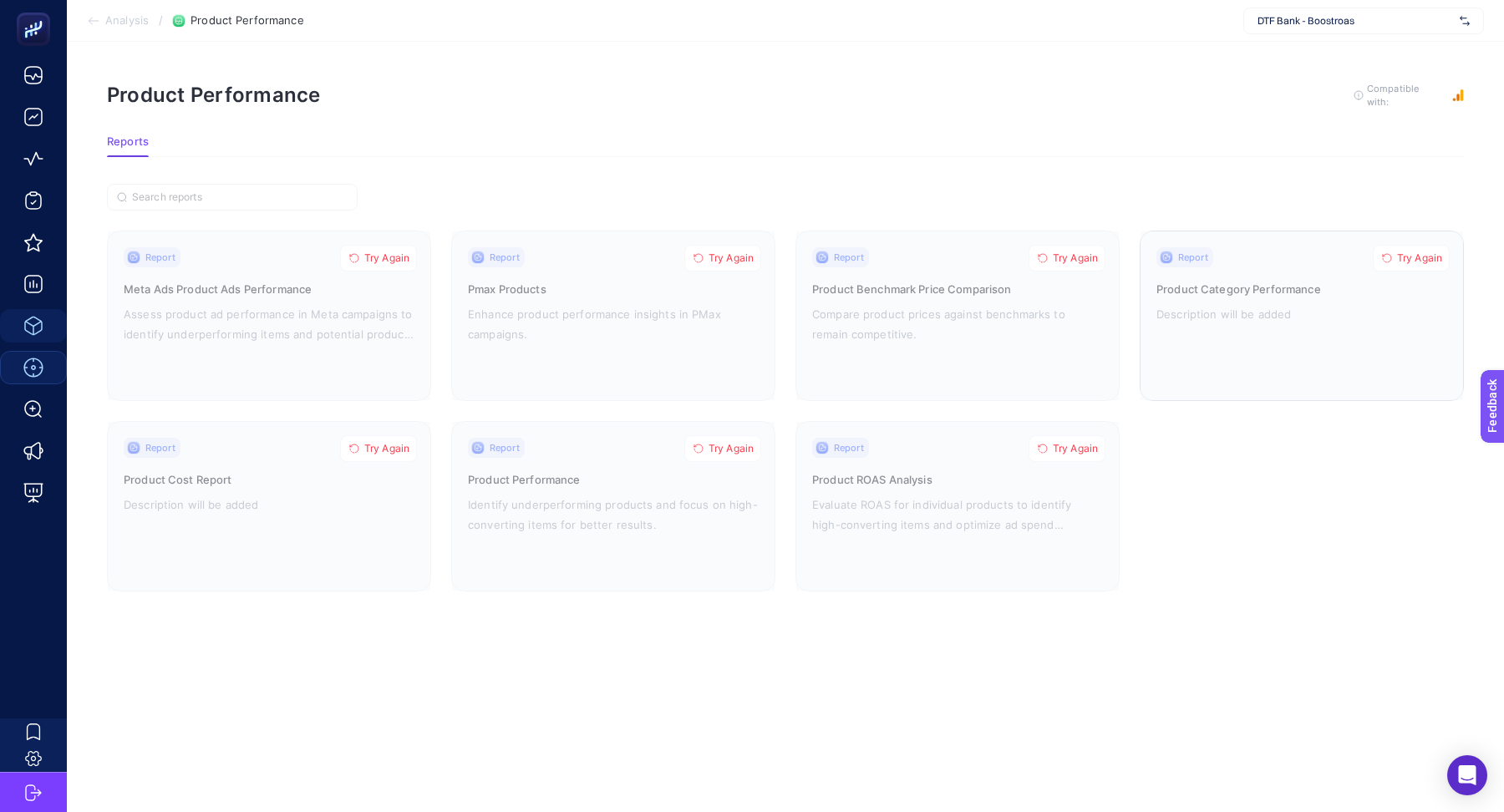
click at [1427, 262] on button "Try Again" at bounding box center [1411, 257] width 77 height 26
click at [1099, 446] on button "Try Again" at bounding box center [1067, 448] width 77 height 26
click at [1080, 270] on div at bounding box center [957, 316] width 322 height 169
click at [1062, 255] on span "Try Again" at bounding box center [1075, 258] width 45 height 14
click at [740, 256] on span "Try Again" at bounding box center [730, 258] width 45 height 14
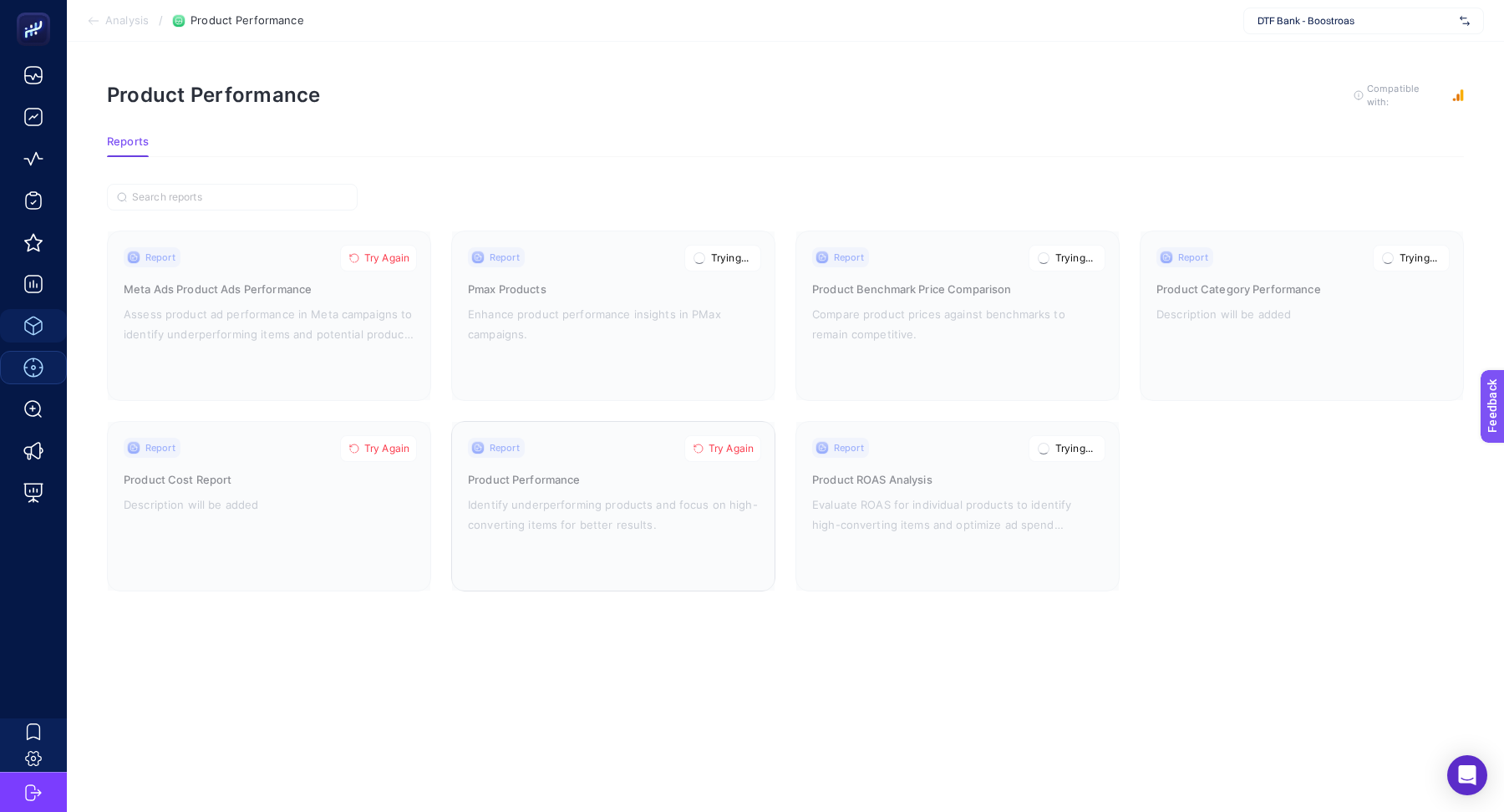
click at [738, 442] on span "Try Again" at bounding box center [730, 449] width 45 height 14
click at [395, 444] on span "Try Again" at bounding box center [387, 449] width 45 height 14
click at [395, 252] on span "Try Again" at bounding box center [387, 258] width 45 height 14
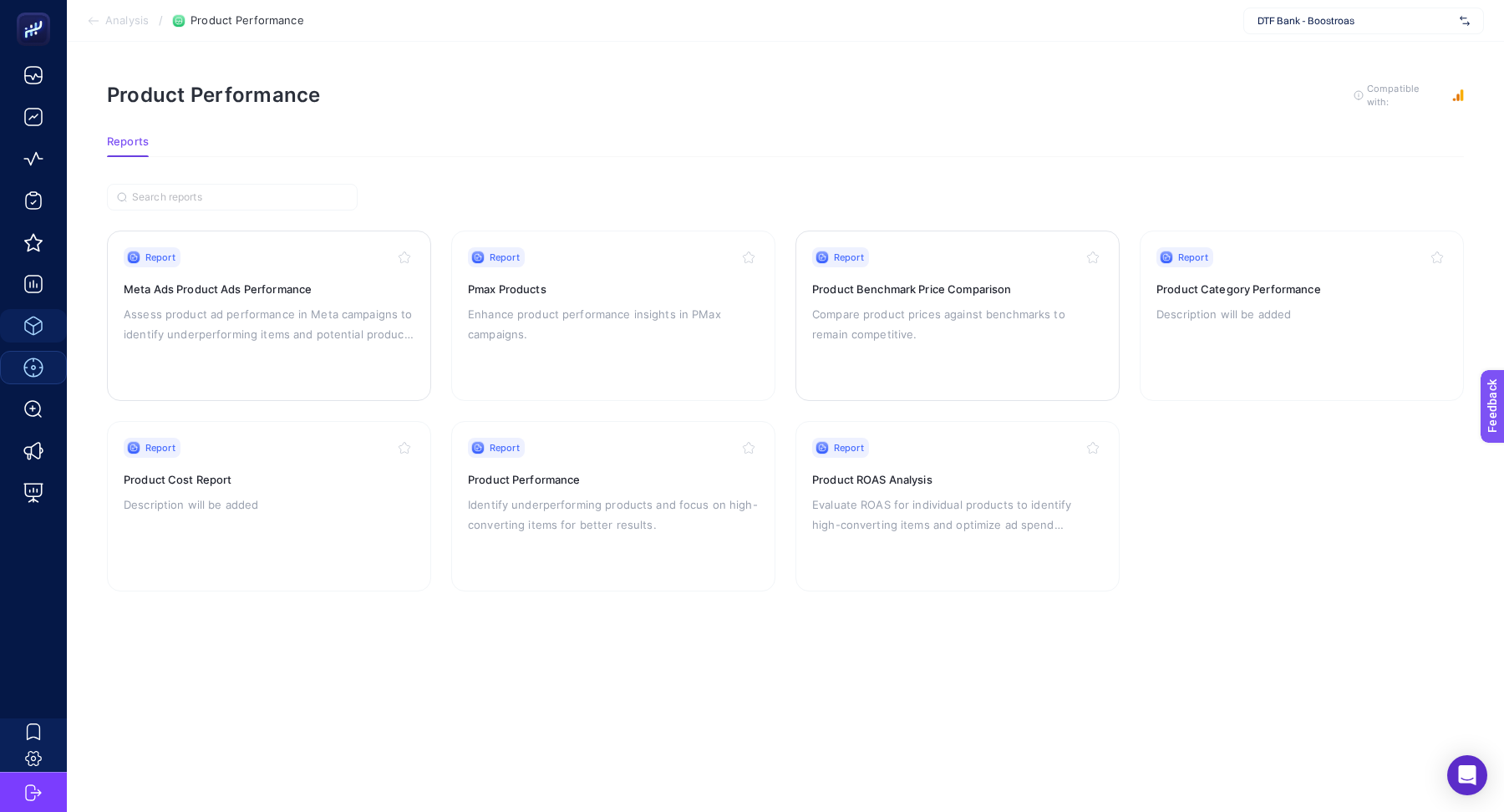
click at [948, 318] on p "Compare product prices against benchmarks to remain competitive." at bounding box center [957, 324] width 291 height 40
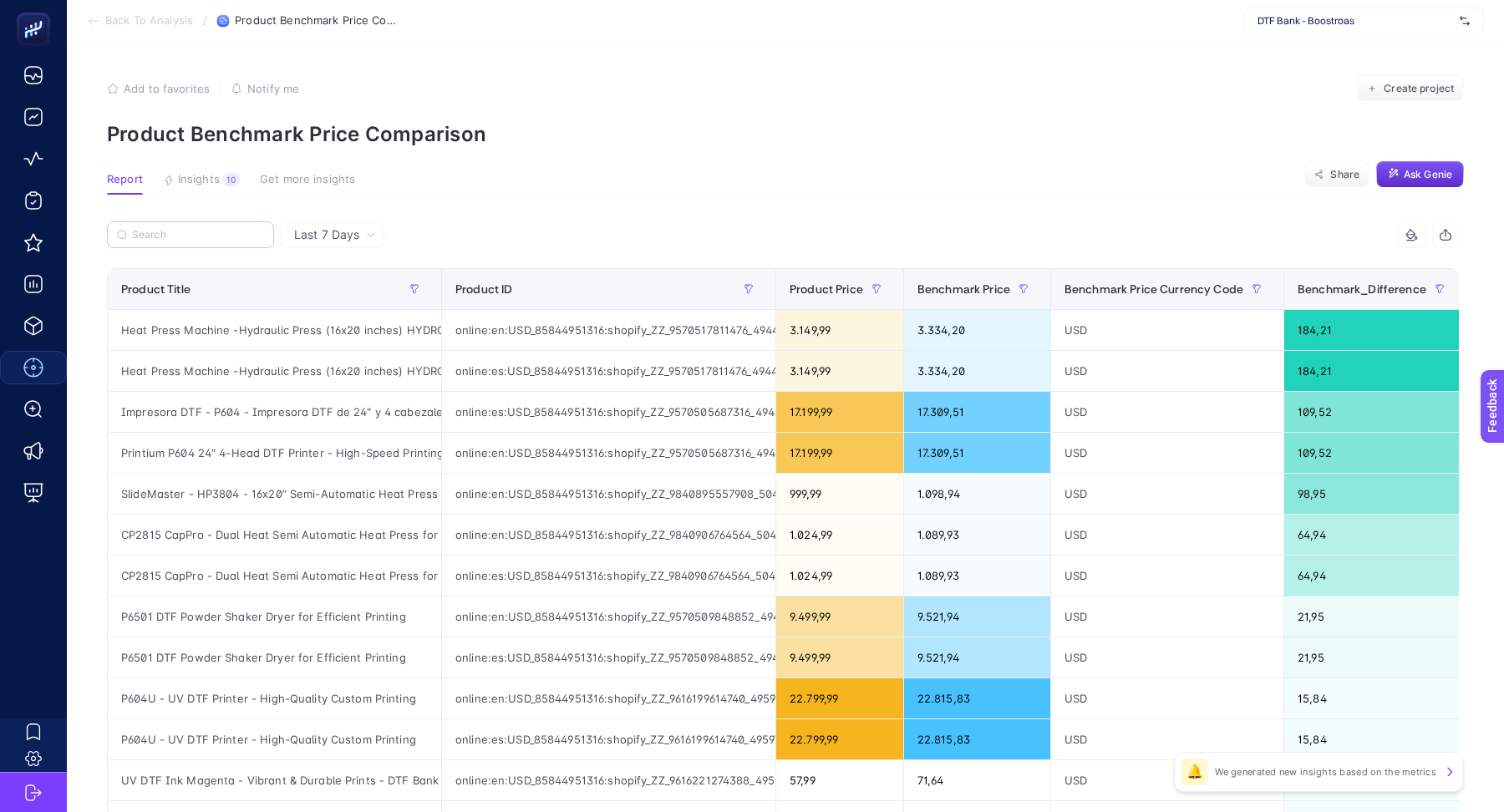
click at [204, 222] on label at bounding box center [191, 234] width 167 height 26
click at [204, 229] on input "Search" at bounding box center [198, 235] width 132 height 13
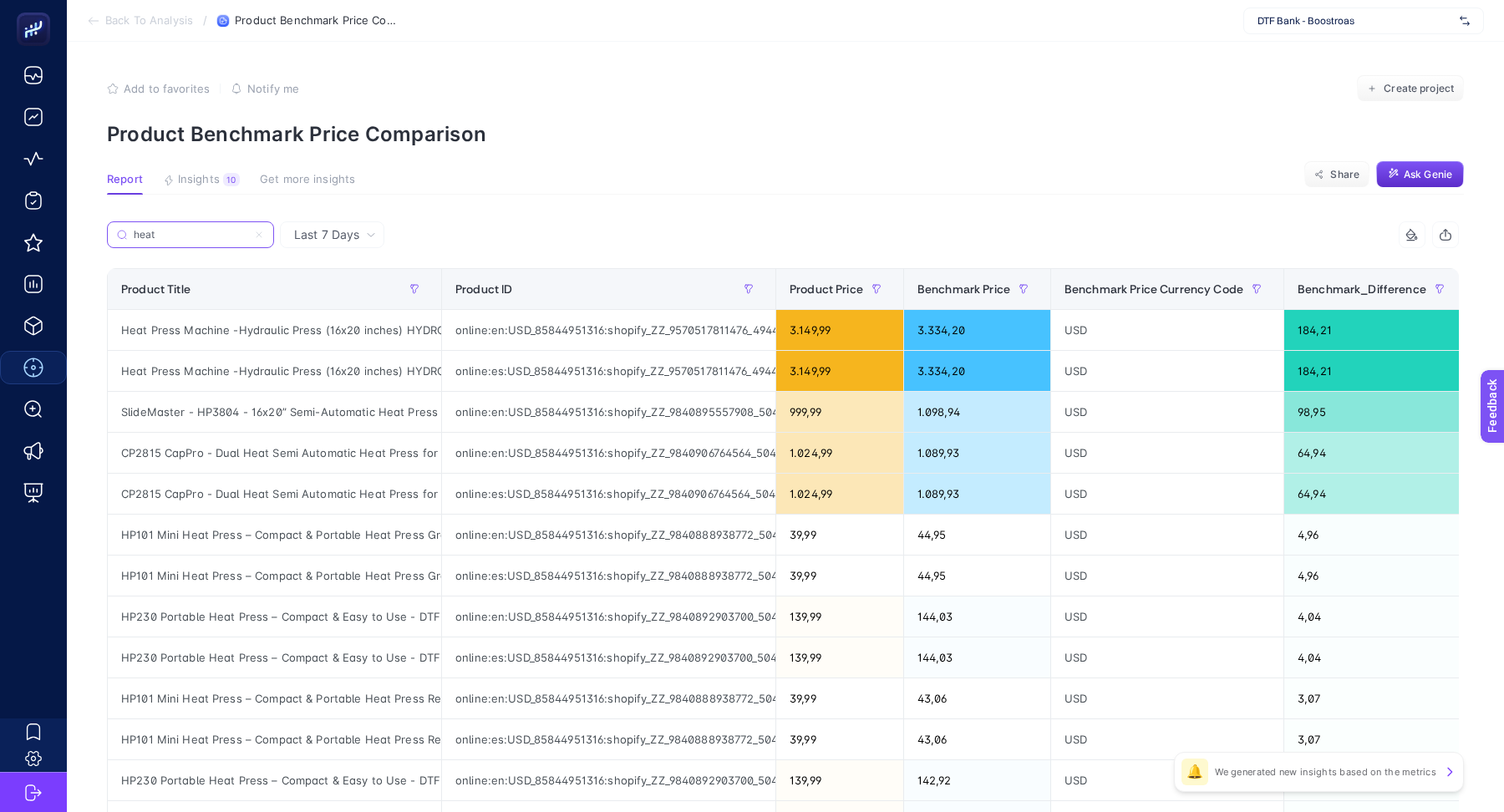
type input "heat"
